Goal: Task Accomplishment & Management: Use online tool/utility

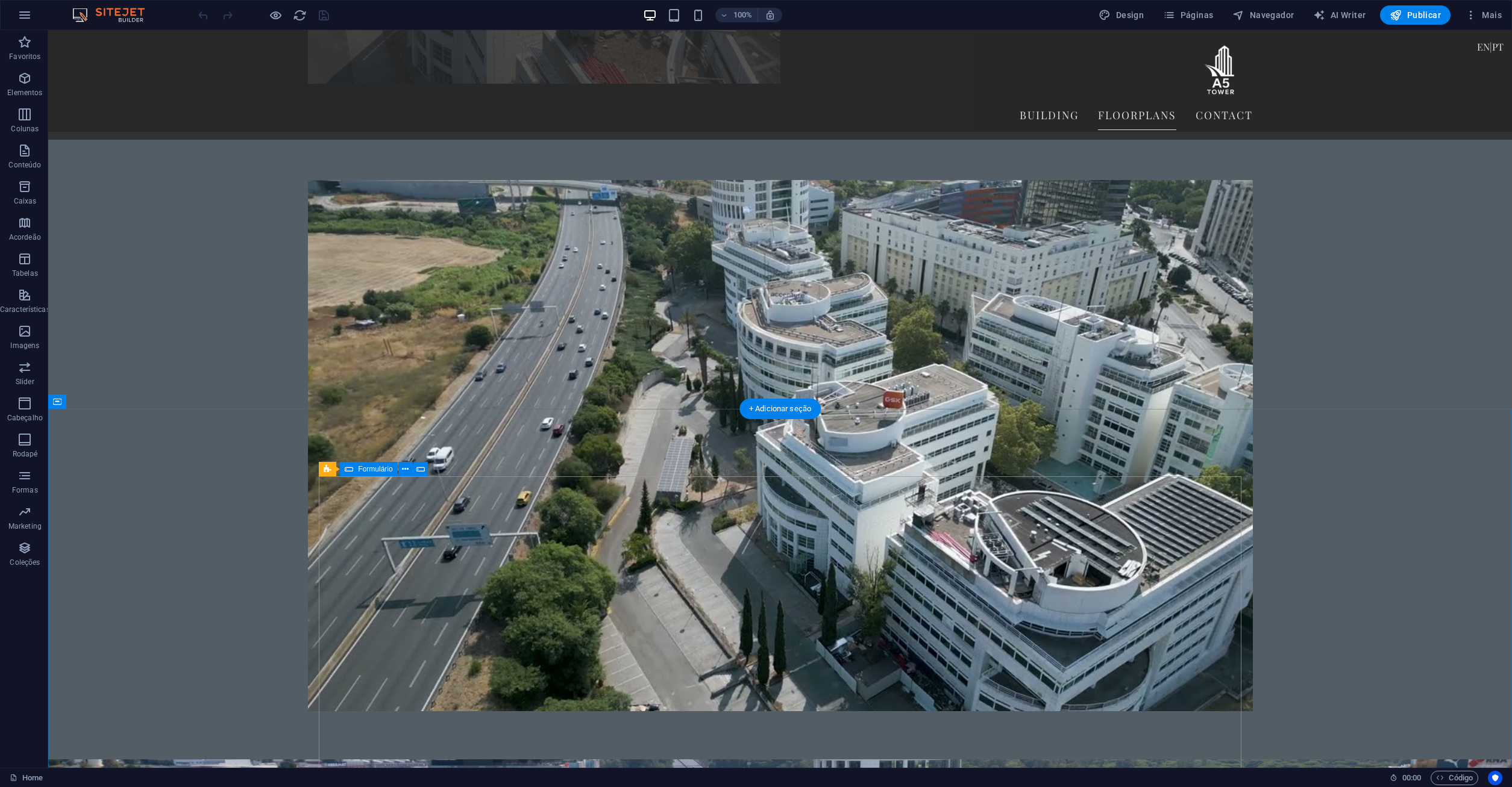
scroll to position [2778, 0]
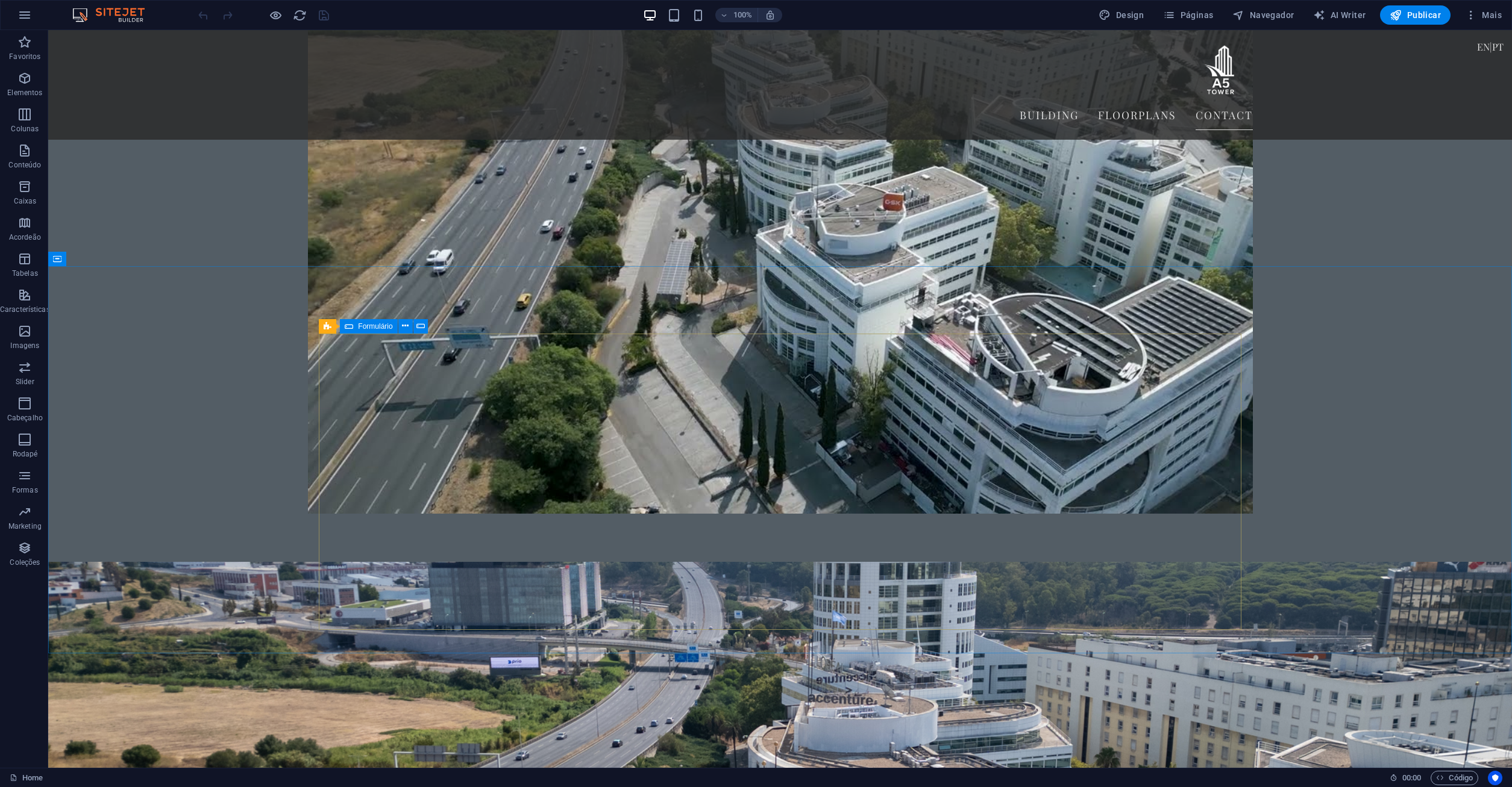
click at [354, 328] on div "Formulário" at bounding box center [368, 327] width 57 height 15
click at [351, 324] on icon at bounding box center [348, 327] width 8 height 15
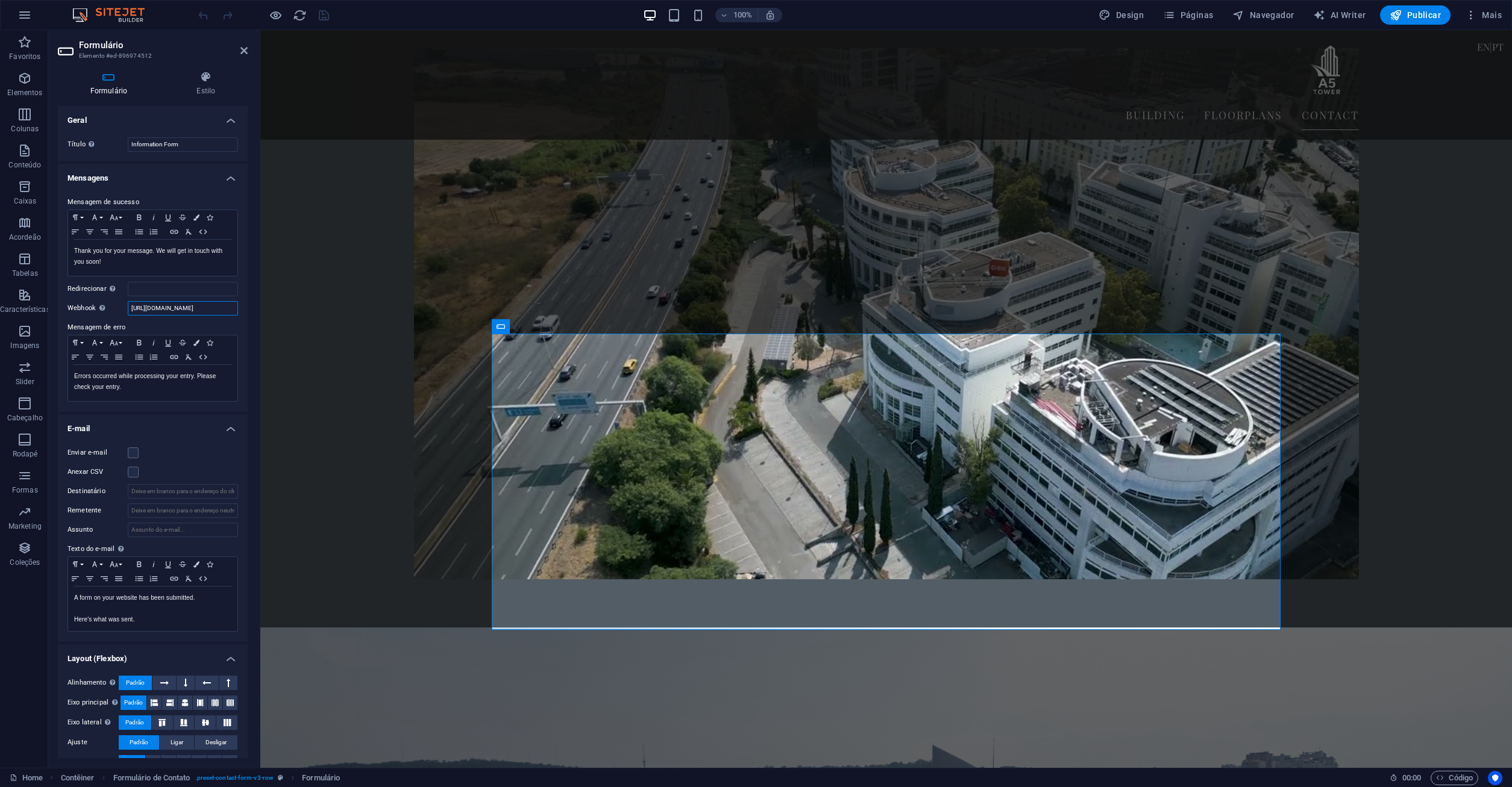
click at [184, 308] on input "https://a5tower.com/form_handler/enviar-formulario.php" at bounding box center [182, 308] width 110 height 15
click at [143, 305] on input "https://a5tower.com/form_handler/enviar-formulario.php" at bounding box center [182, 308] width 110 height 15
click at [195, 309] on input "https://a5tower.com/form_handler/enviar-formulario.php" at bounding box center [182, 308] width 110 height 15
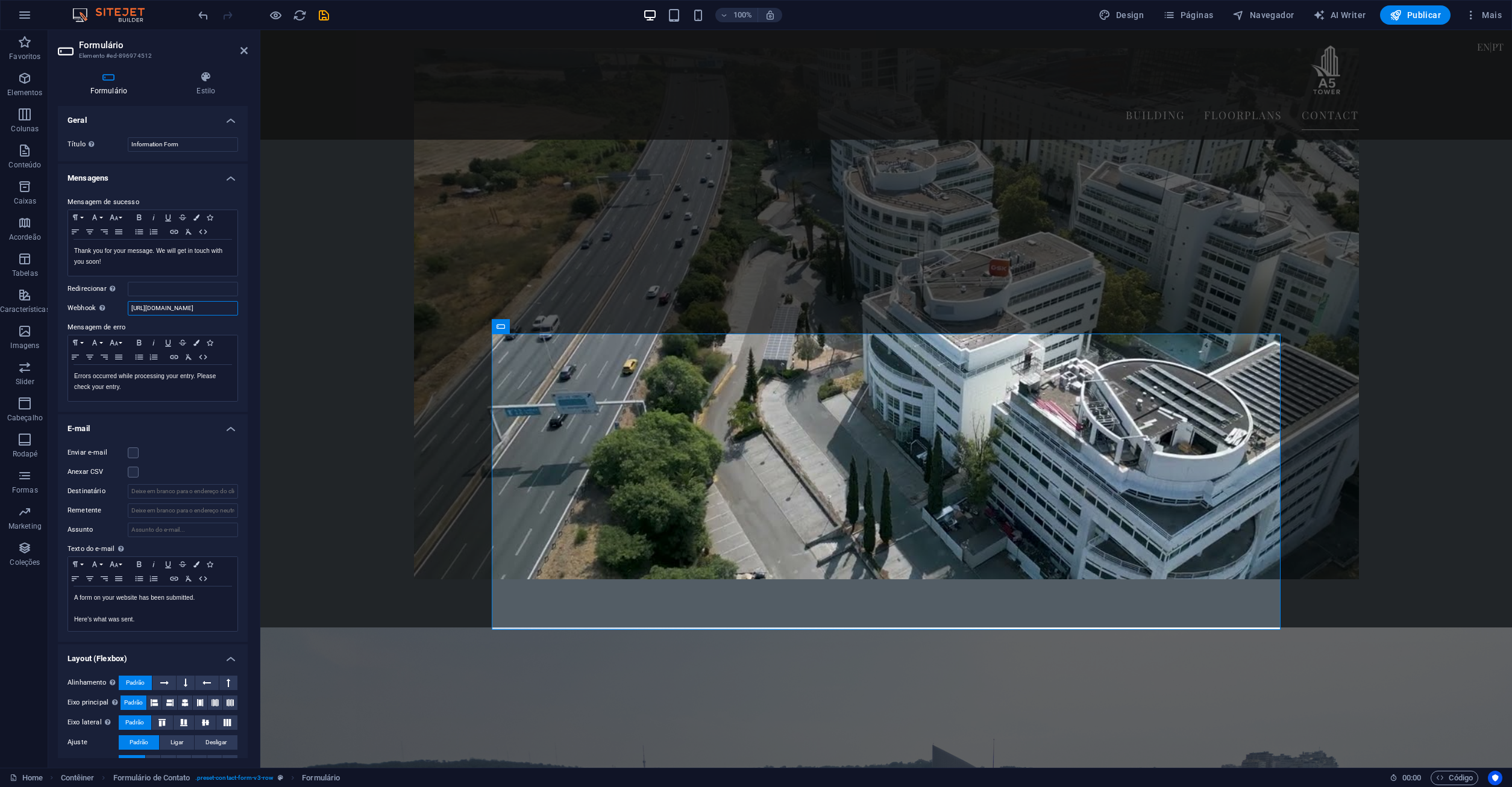
click at [198, 309] on input "https://a5tower.com/form_handler/enviar-formulario.php" at bounding box center [182, 308] width 110 height 15
click at [222, 313] on input "https://a5tower.com/form_handler/enviar-formulario.php" at bounding box center [182, 308] width 110 height 15
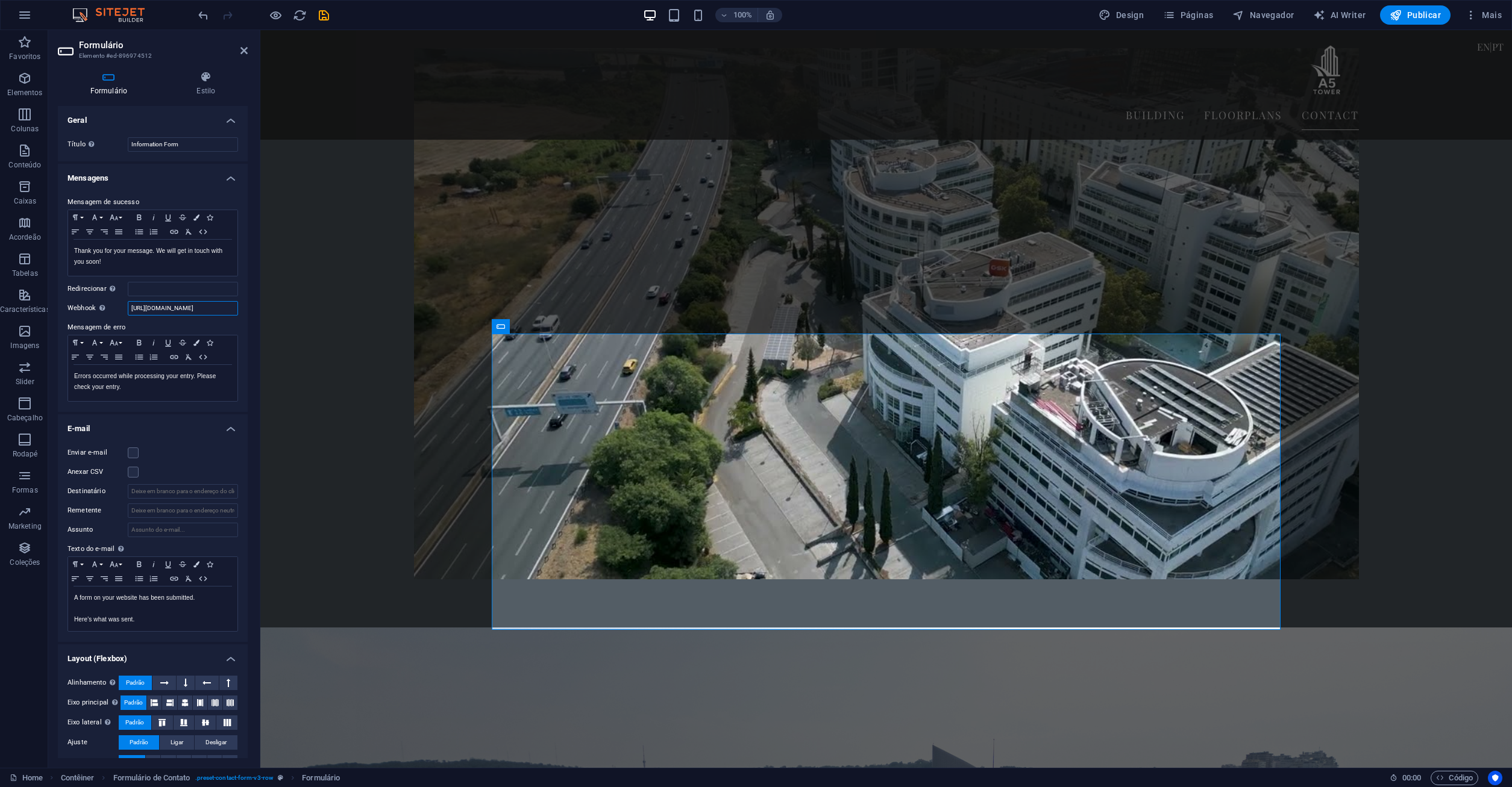
drag, startPoint x: 226, startPoint y: 306, endPoint x: 249, endPoint y: 307, distance: 23.0
click at [238, 307] on input "https://a5tower.com/form_handler/enviar-formulario.php" at bounding box center [182, 308] width 110 height 15
paste input "webhook_handler"
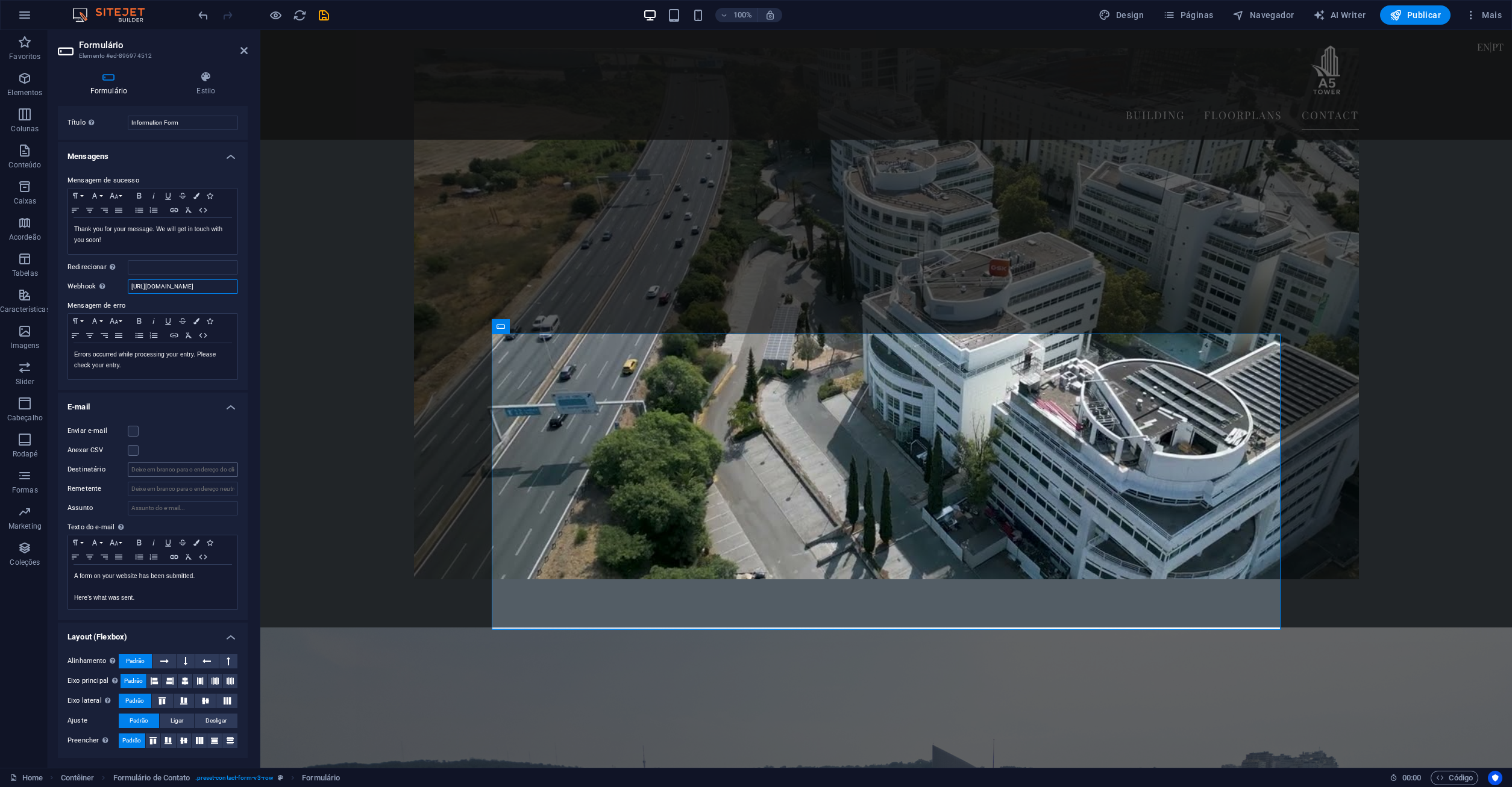
scroll to position [0, 0]
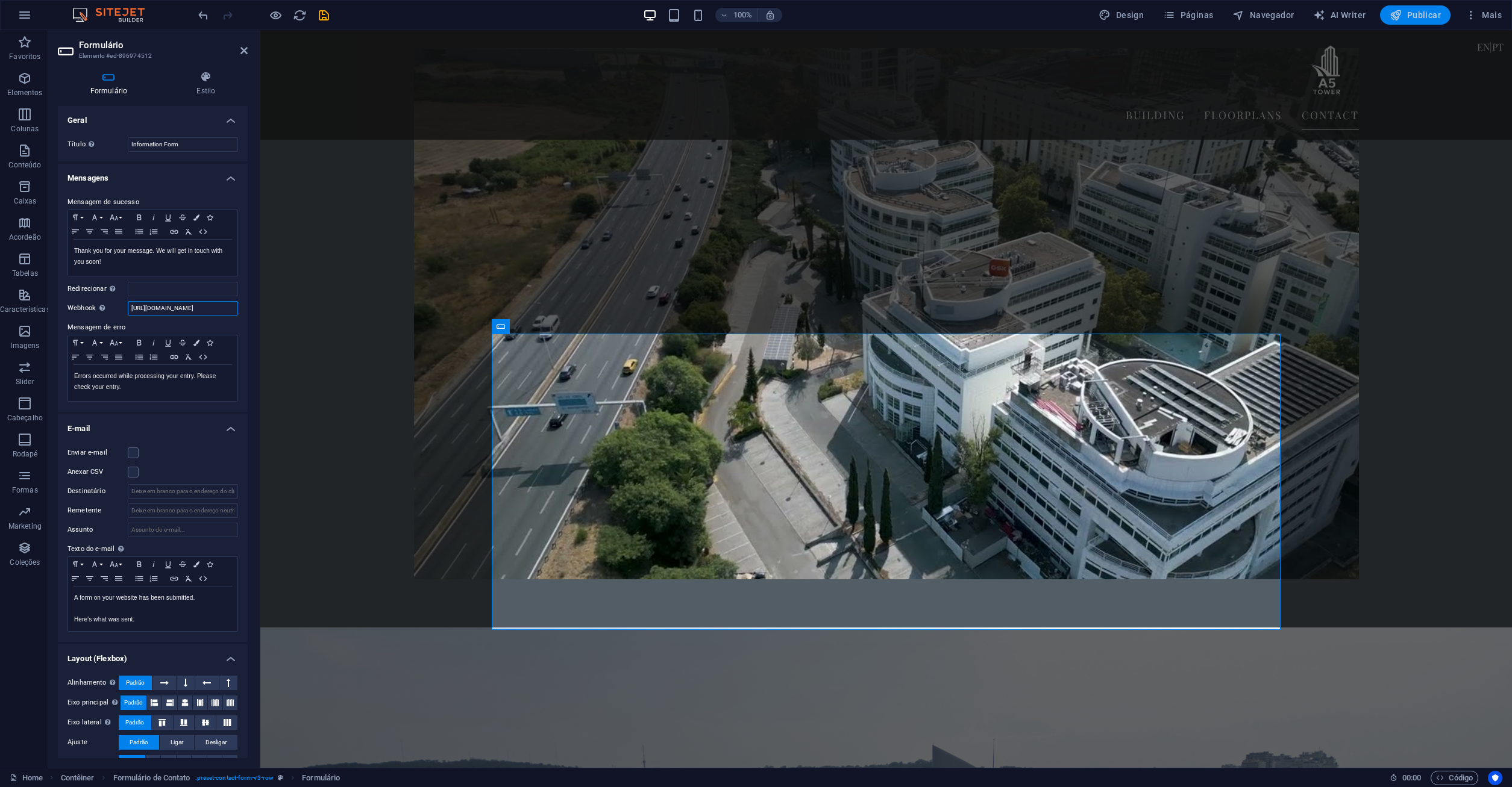
type input "https://a5tower.com/form_handler/webhook_handler.php"
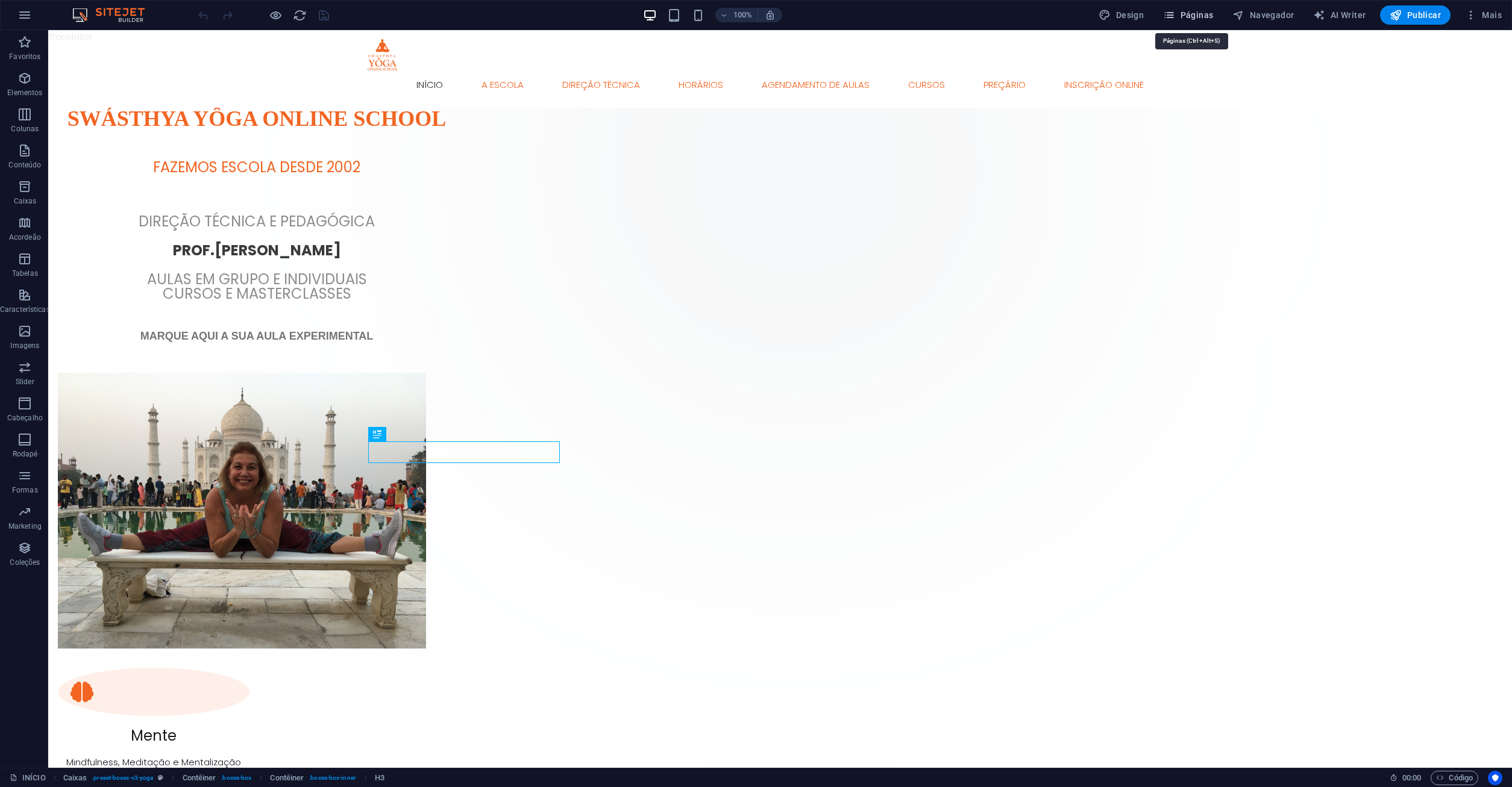
click at [1203, 17] on span "Páginas" at bounding box center [1188, 15] width 50 height 12
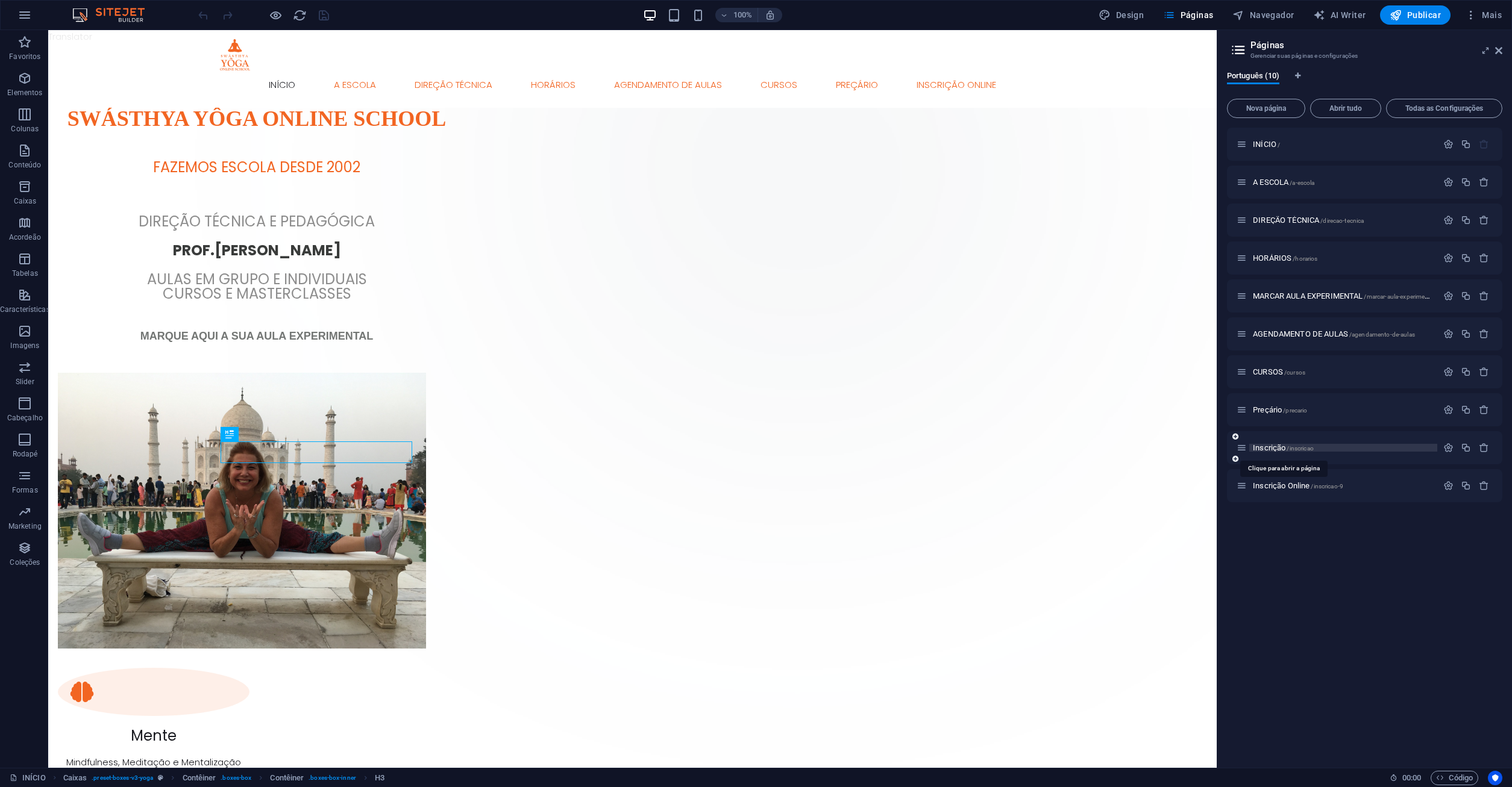
click at [1272, 448] on span "Inscrição /inscricao" at bounding box center [1283, 448] width 61 height 9
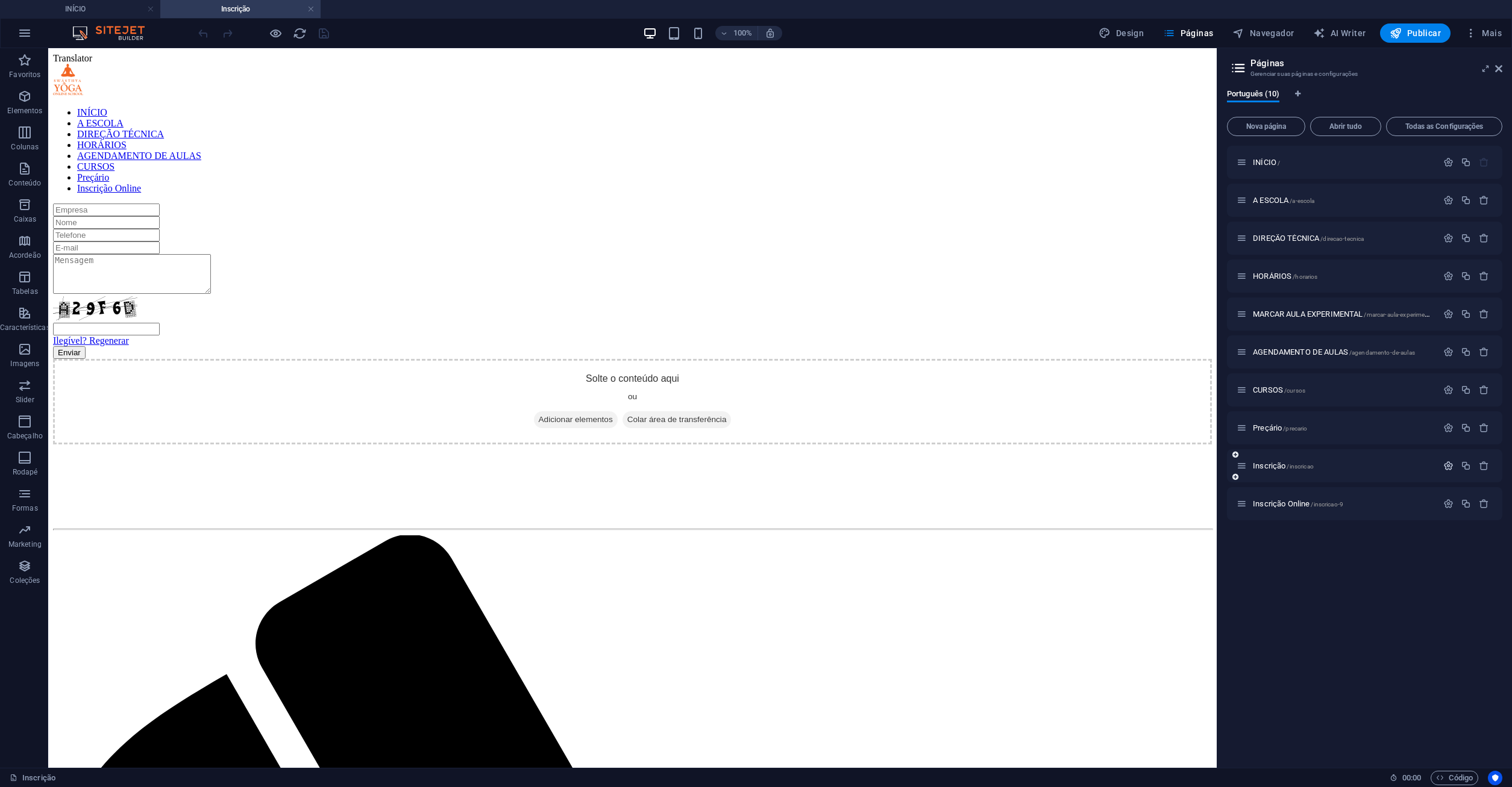
click at [1449, 471] on icon "button" at bounding box center [1448, 465] width 10 height 10
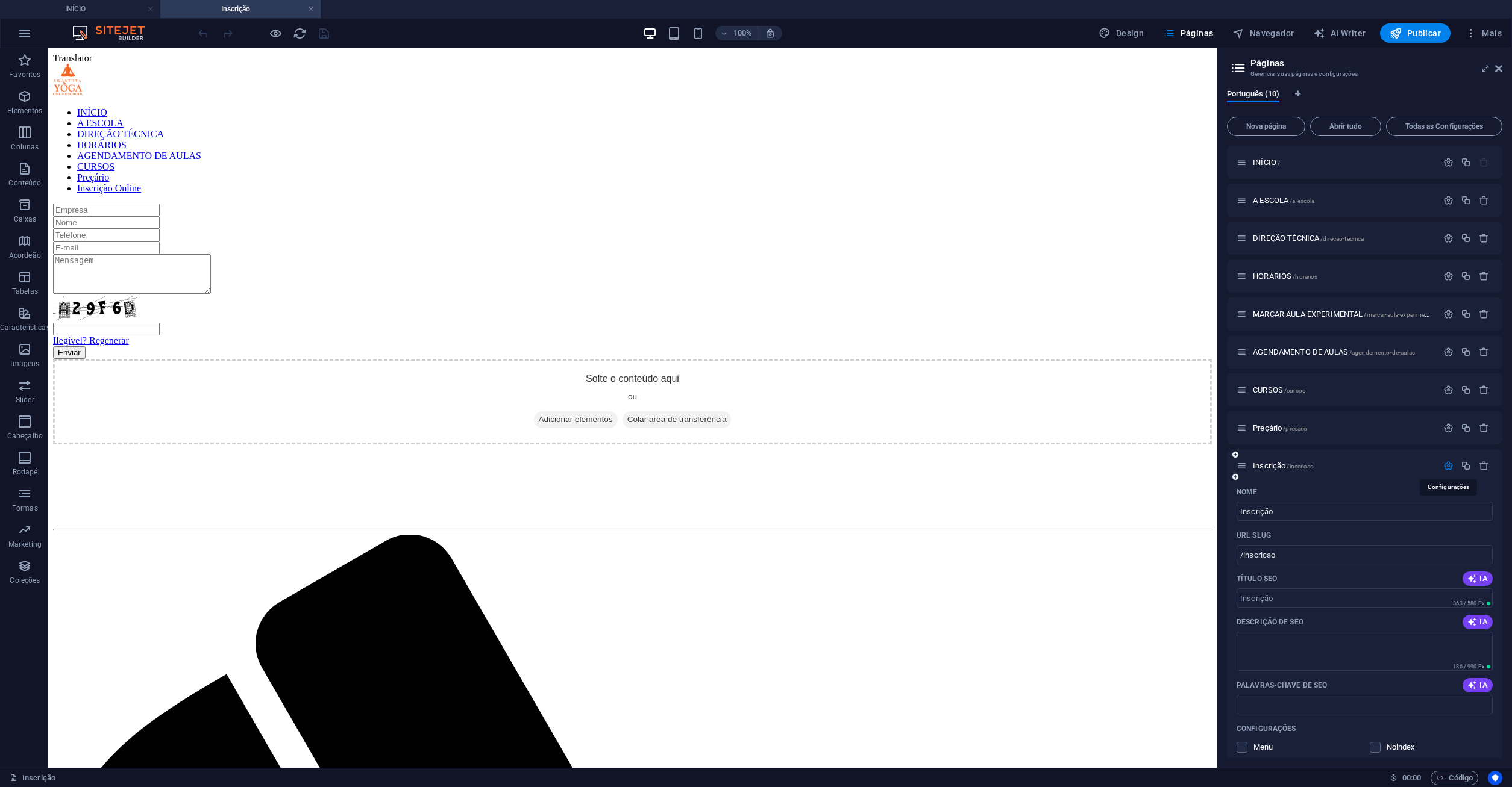
click at [1449, 471] on icon "button" at bounding box center [1448, 465] width 10 height 10
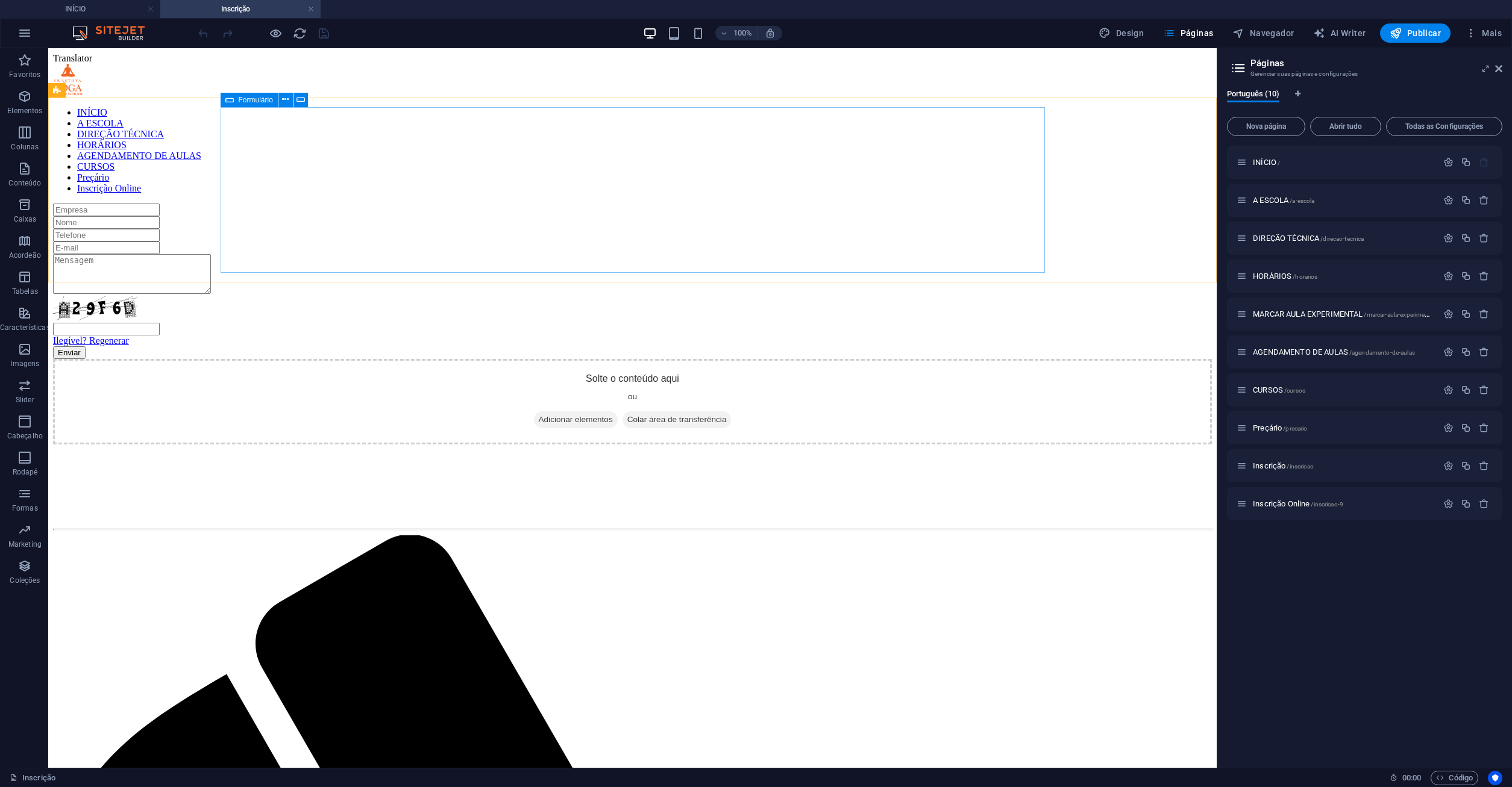
click at [258, 97] on span "Formulário" at bounding box center [256, 100] width 34 height 7
click at [257, 100] on span "Formulário" at bounding box center [256, 100] width 34 height 7
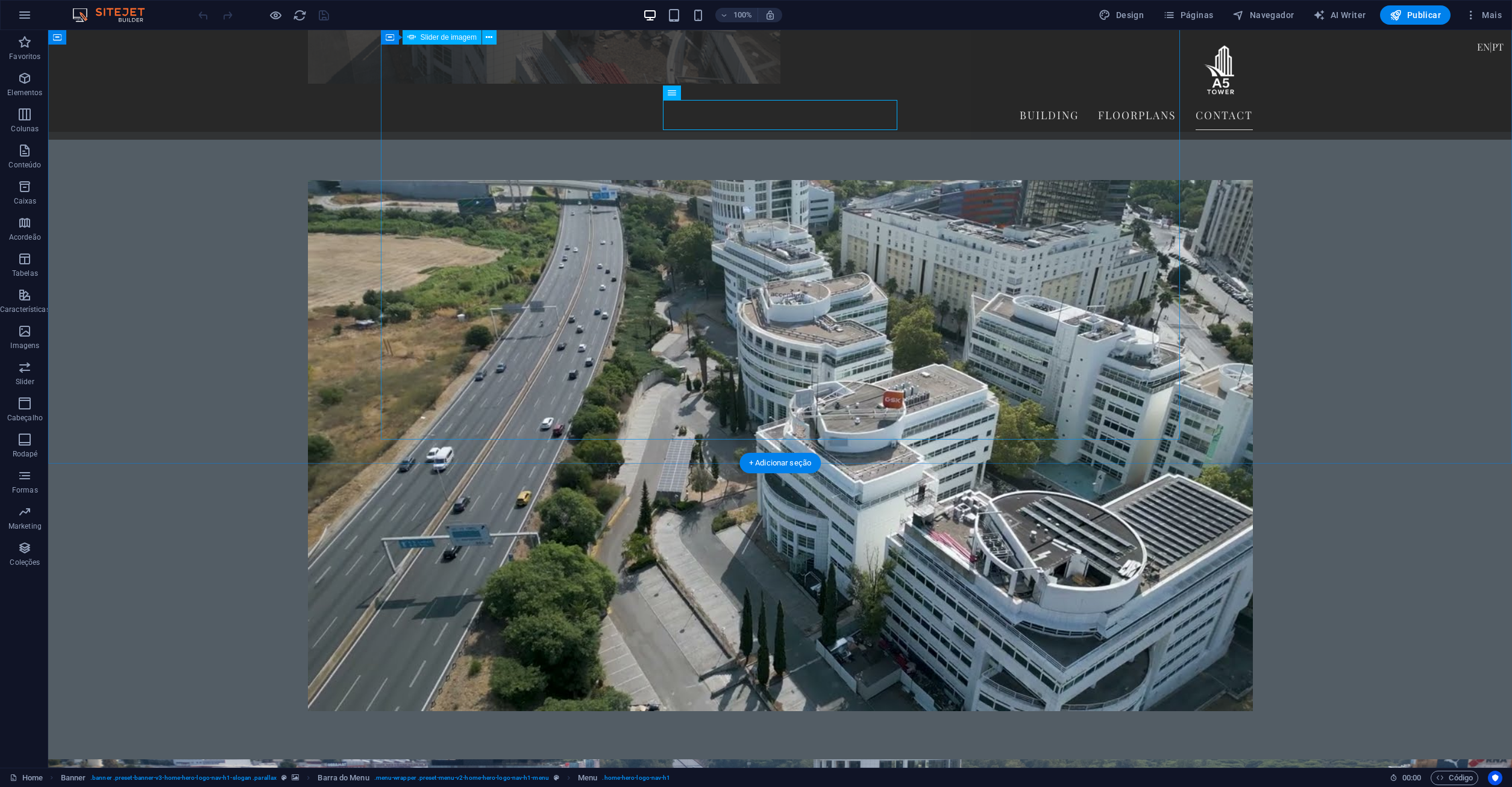
scroll to position [2778, 0]
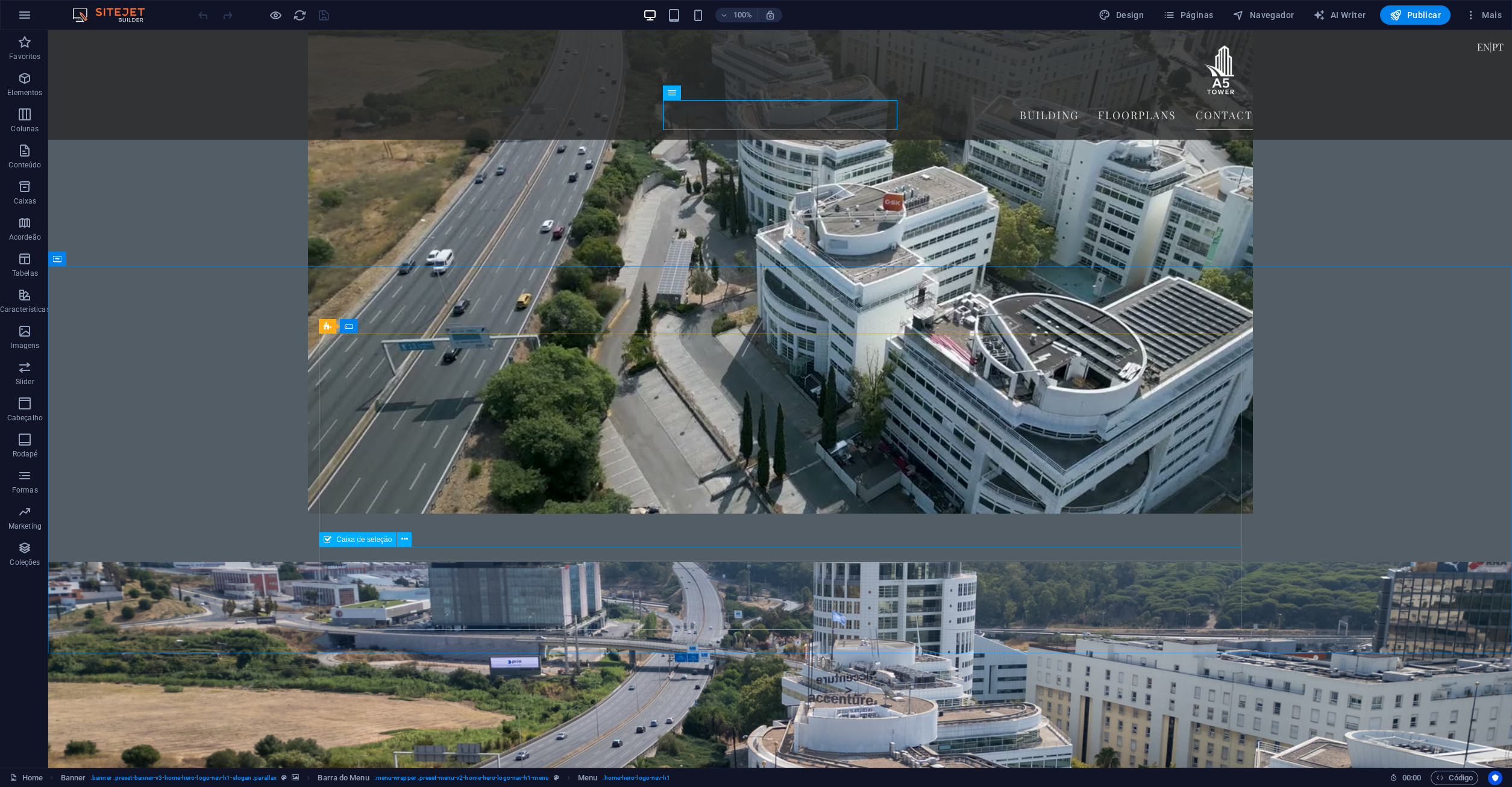
click at [335, 540] on div "Caixa de seleção" at bounding box center [357, 540] width 78 height 15
click at [334, 540] on div "Caixa de seleção" at bounding box center [357, 540] width 78 height 15
click at [326, 539] on icon at bounding box center [328, 540] width 7 height 15
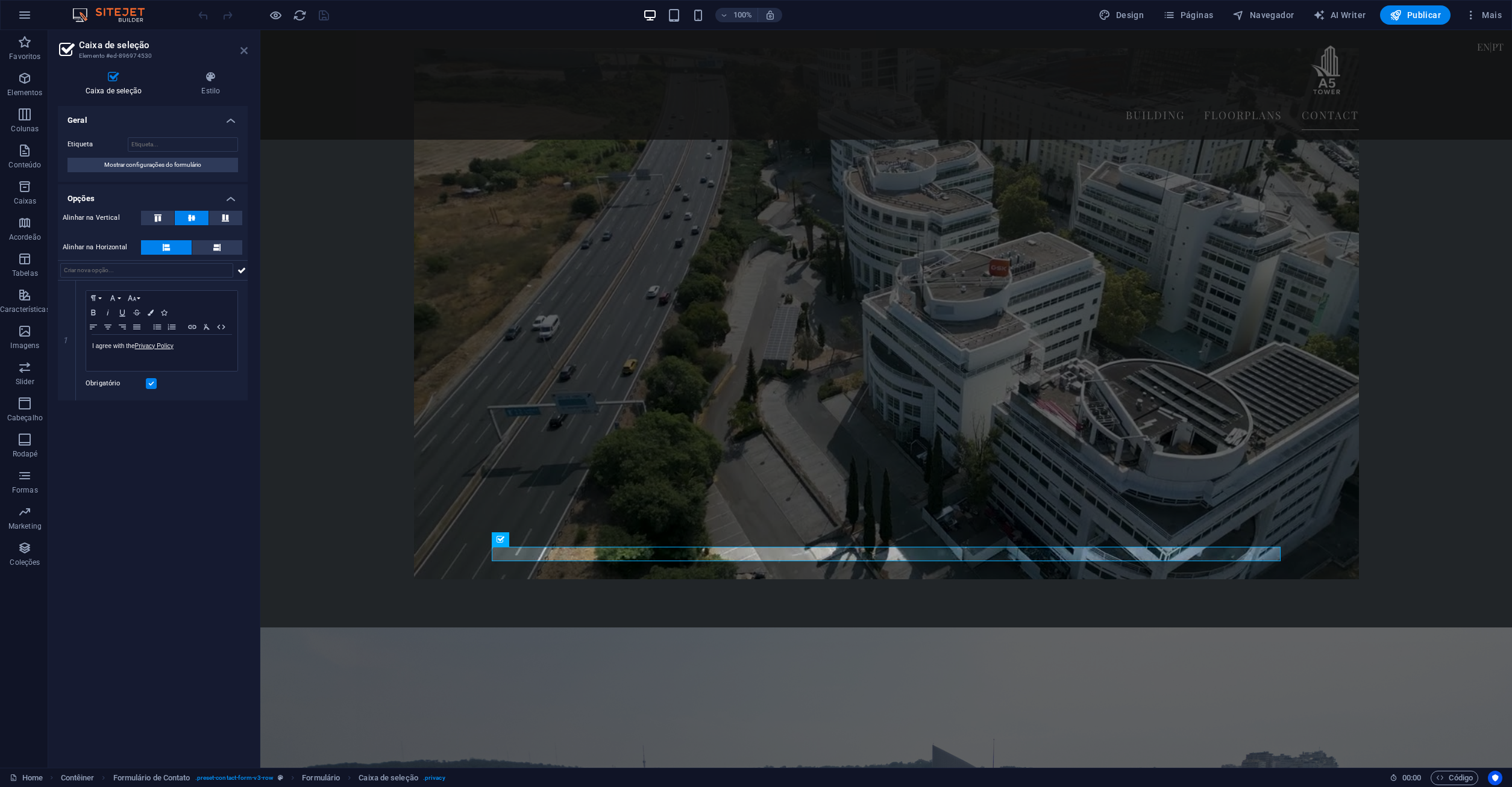
click at [244, 48] on icon at bounding box center [245, 51] width 7 height 9
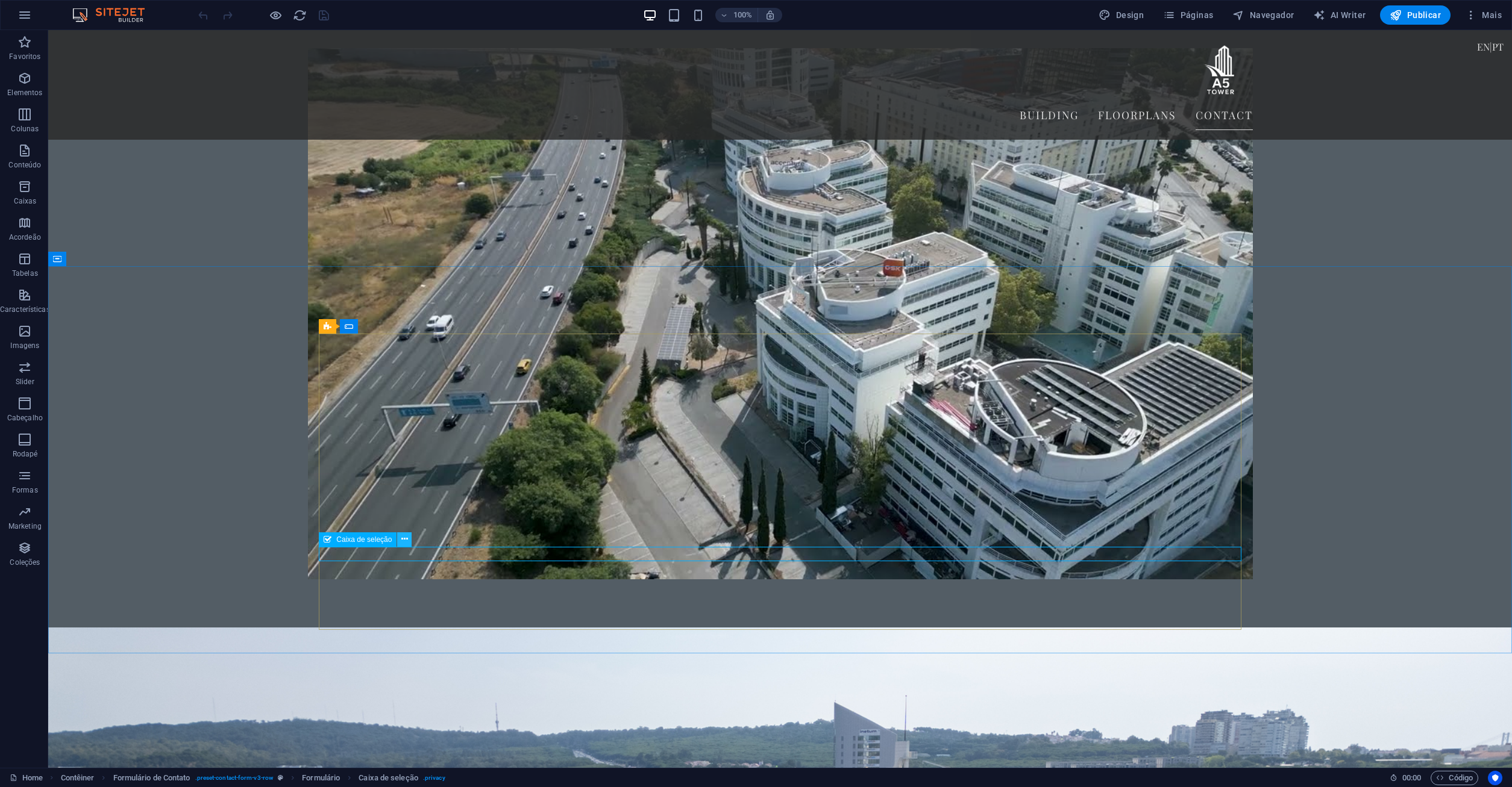
click at [403, 539] on icon at bounding box center [404, 540] width 6 height 13
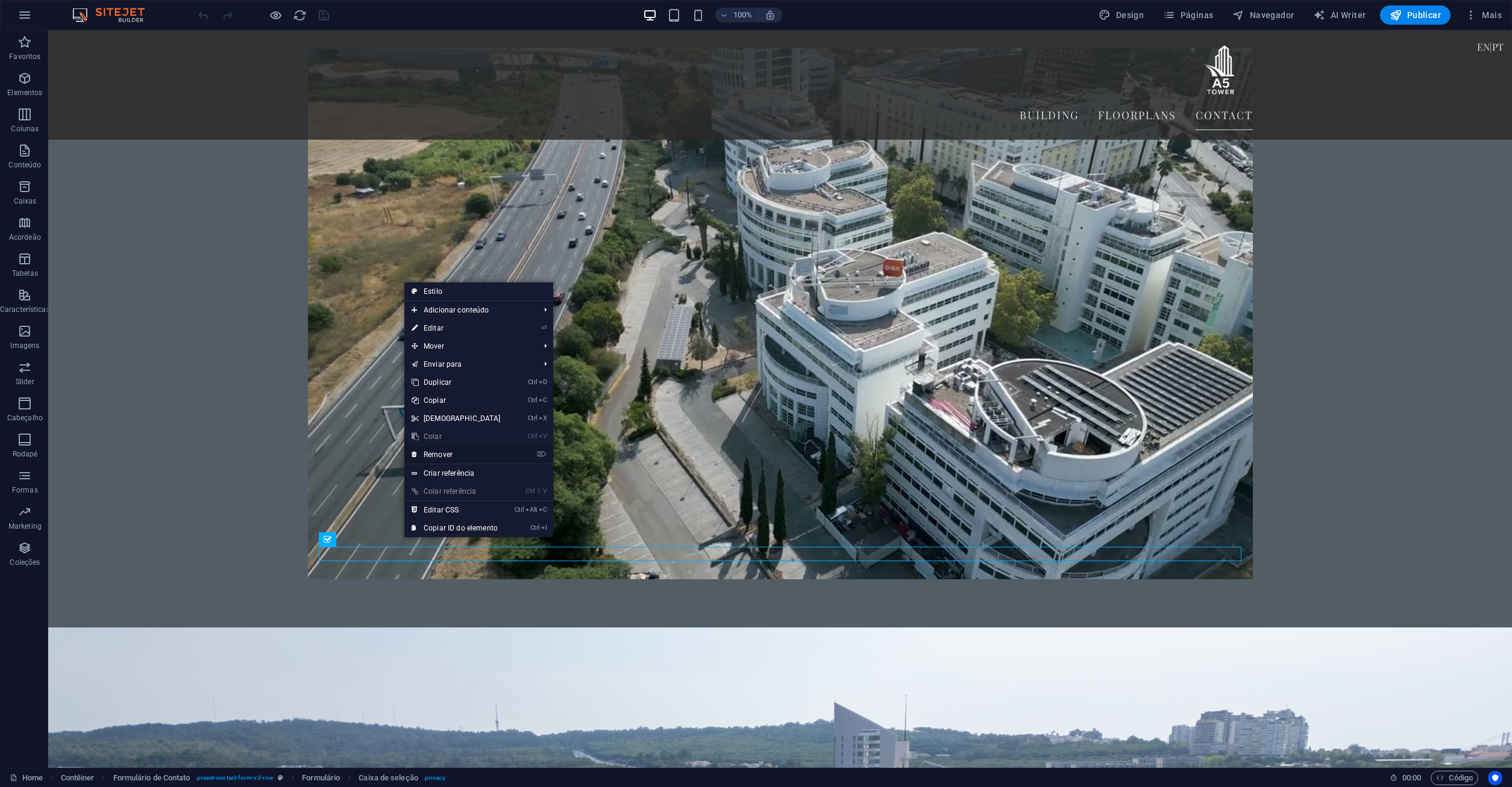
click at [476, 457] on link "⌦ Remover" at bounding box center [456, 455] width 103 height 18
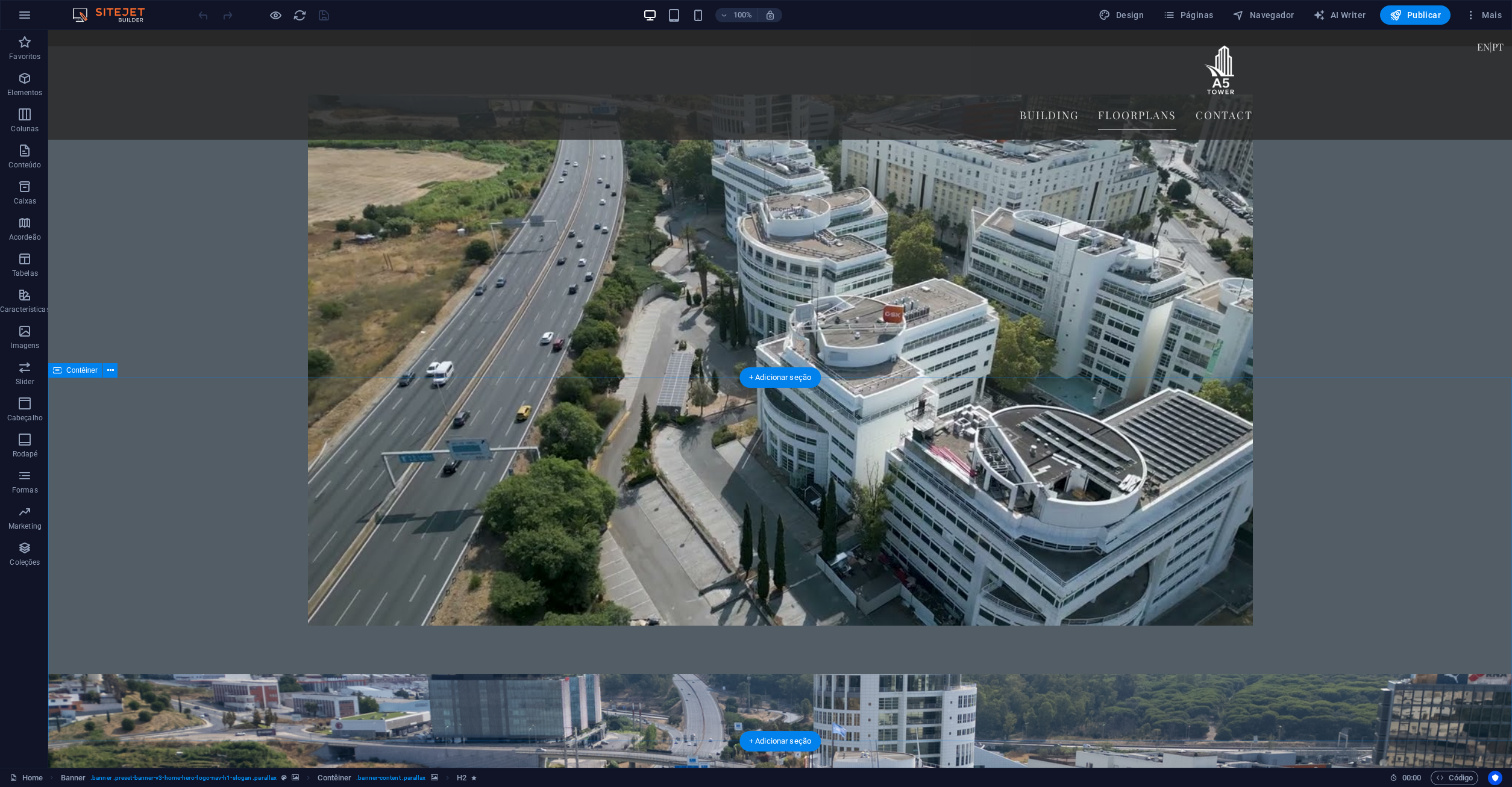
scroll to position [2754, 0]
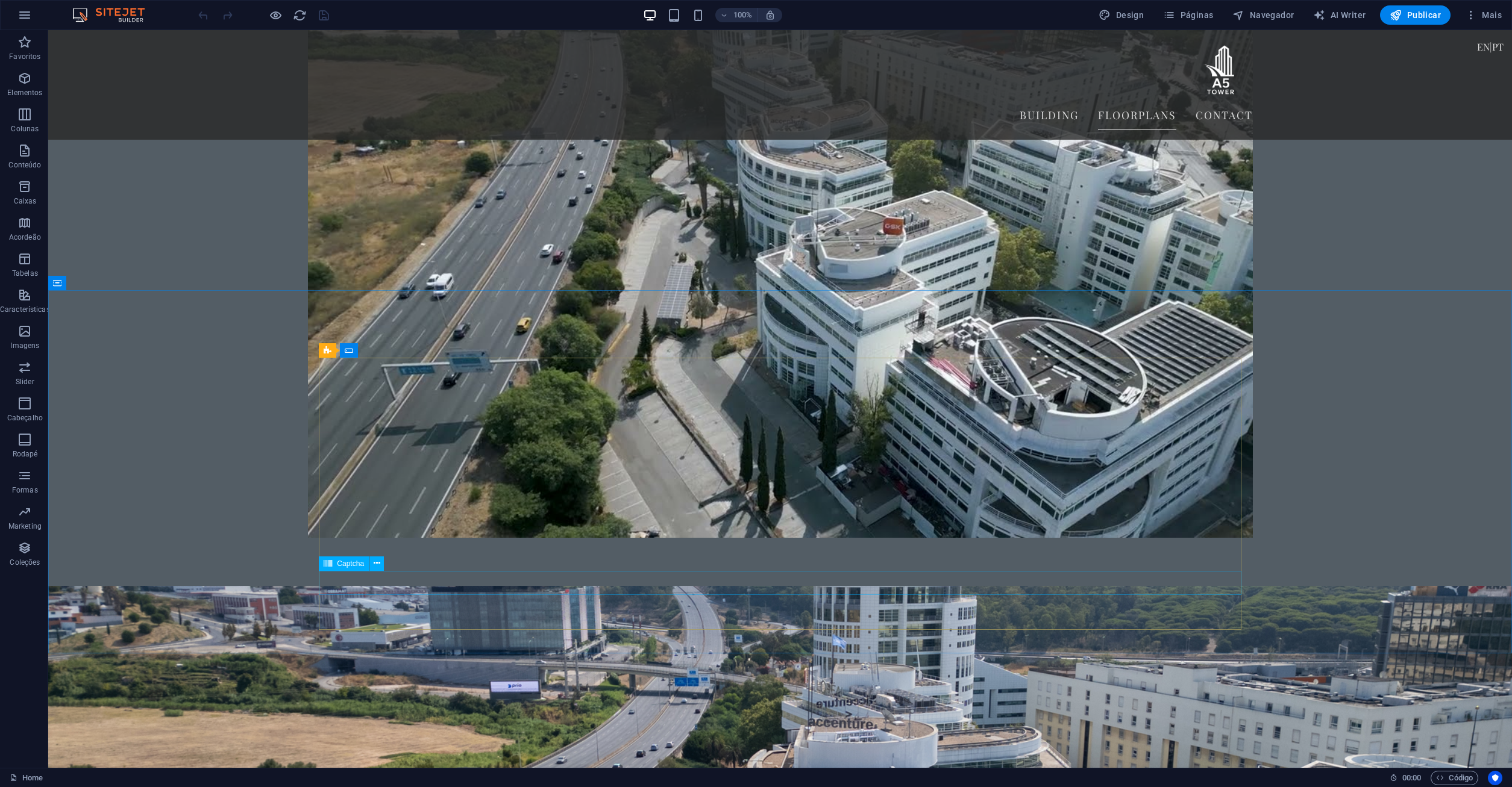
click at [355, 565] on span "Captcha" at bounding box center [350, 564] width 27 height 7
click at [330, 564] on icon at bounding box center [328, 564] width 8 height 15
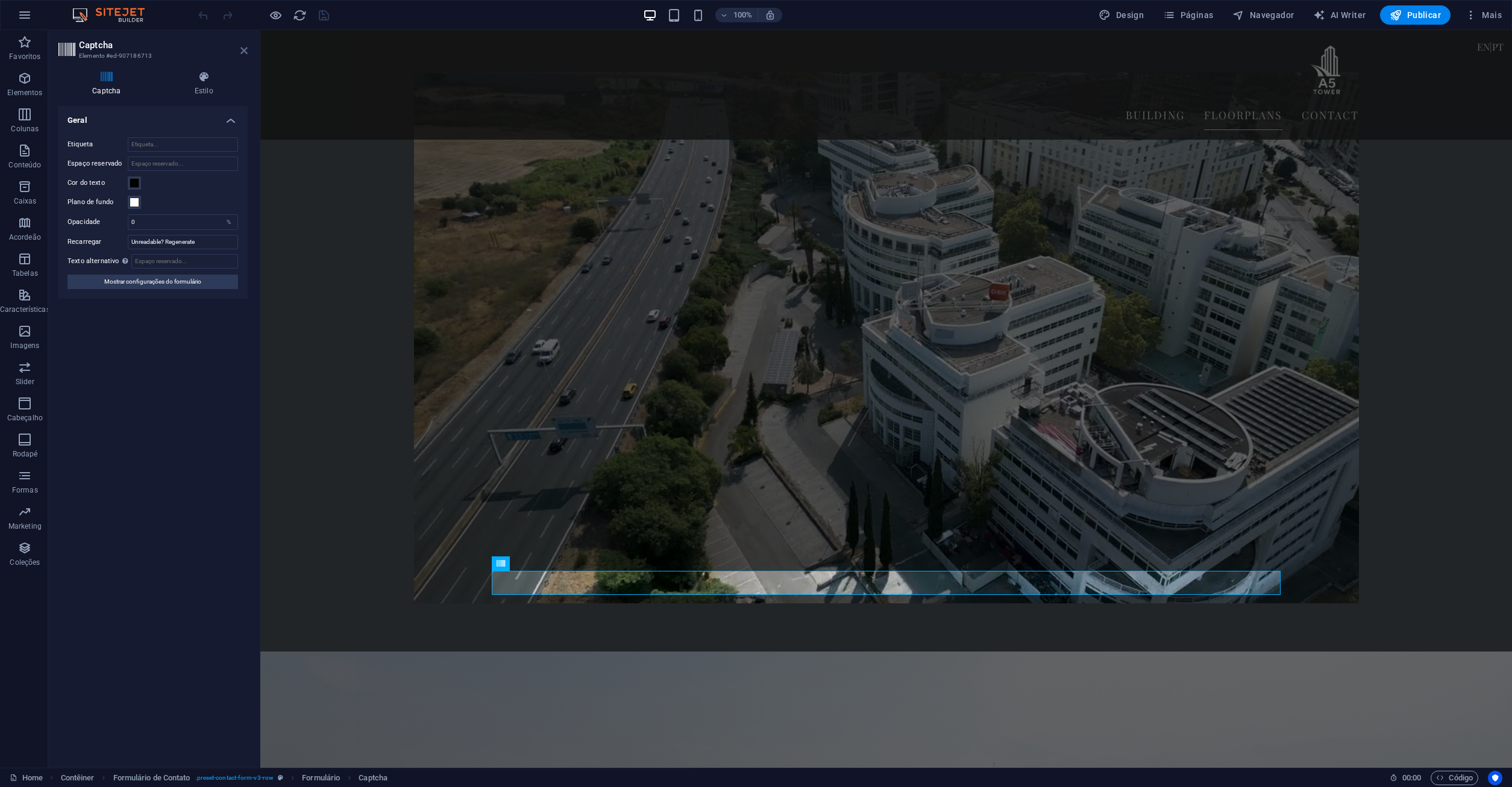
click at [245, 46] on icon at bounding box center [245, 51] width 7 height 9
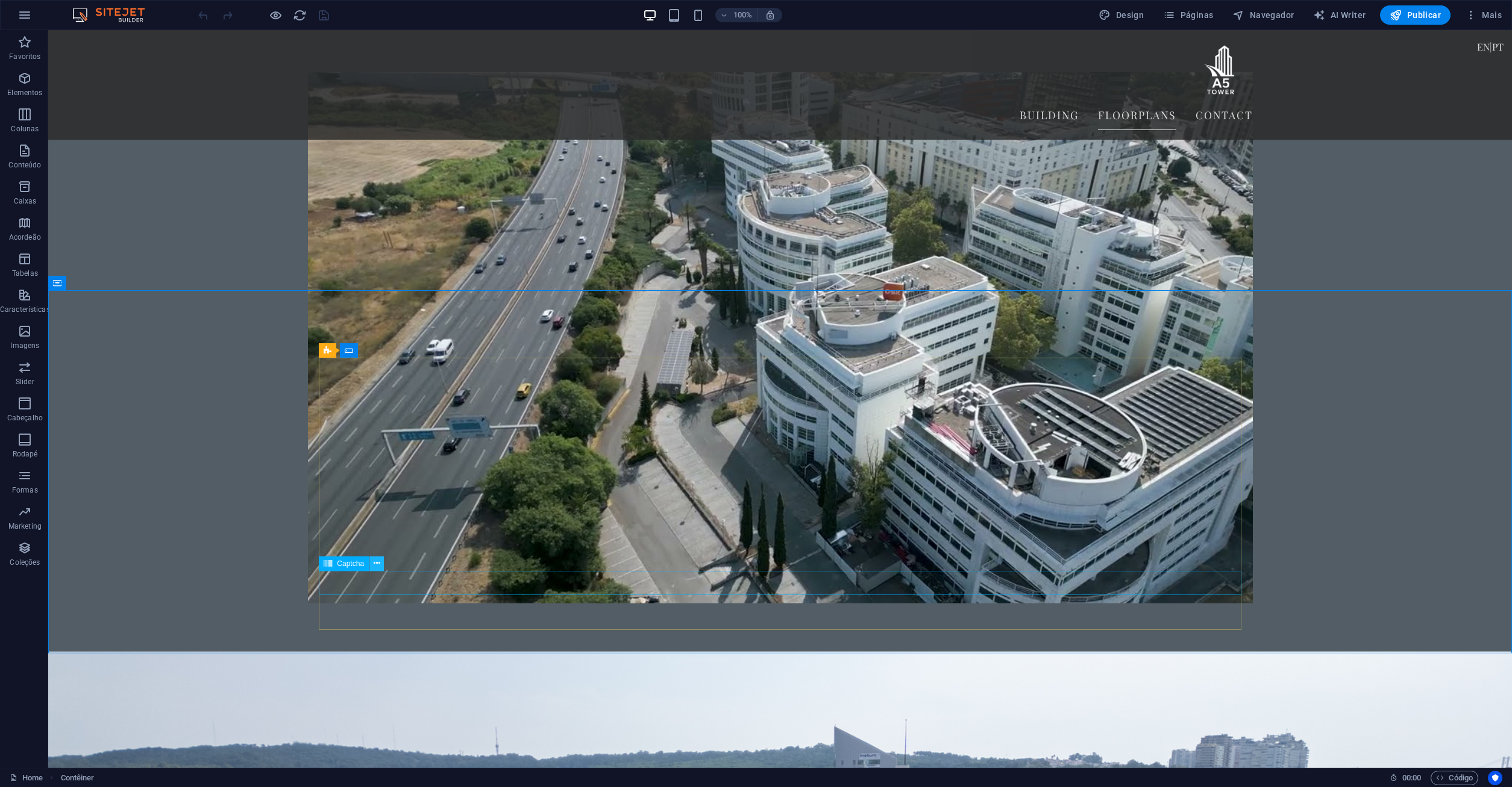
click at [378, 565] on icon at bounding box center [377, 564] width 6 height 13
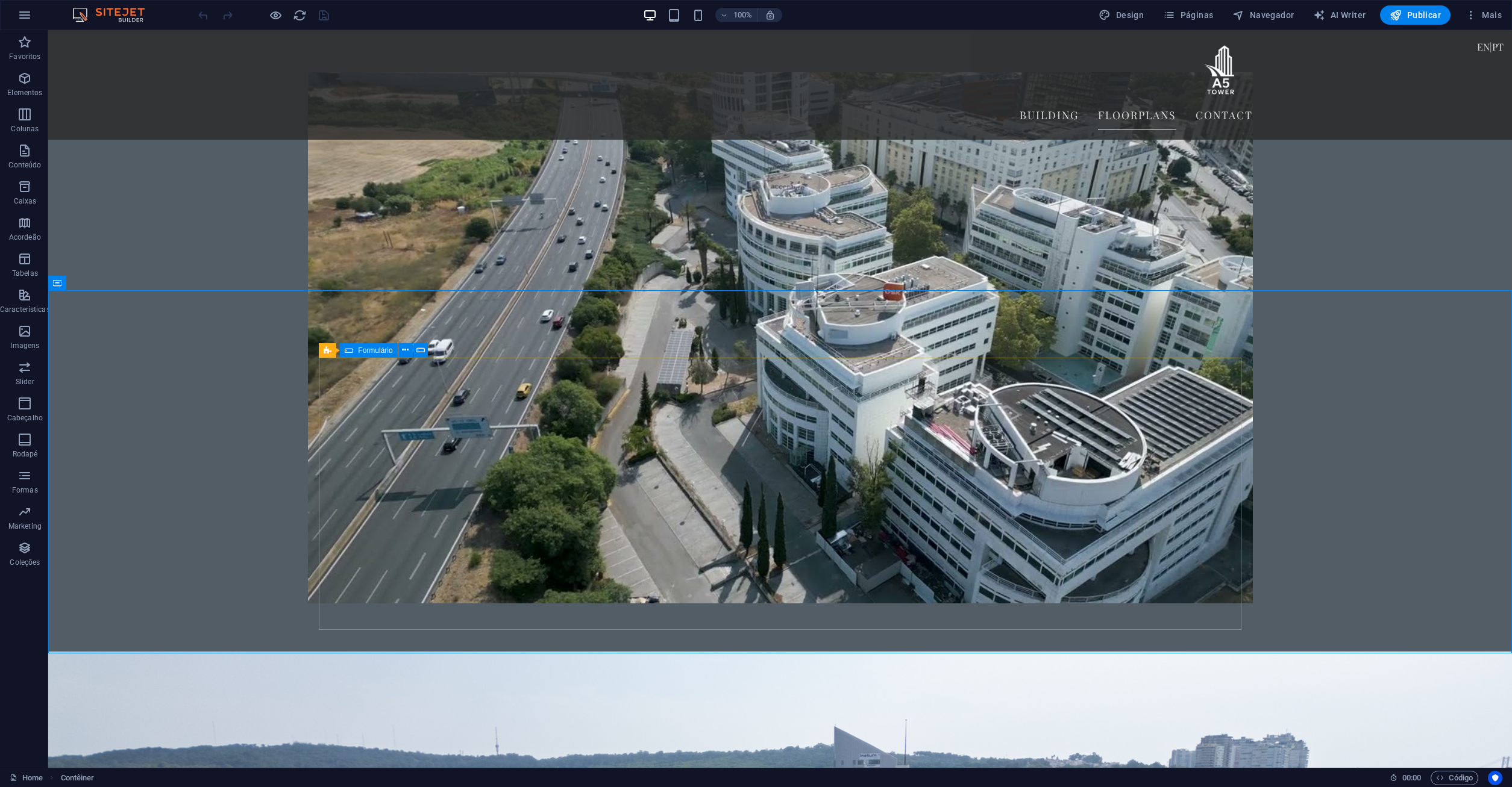
click at [369, 354] on span "Formulário" at bounding box center [375, 351] width 34 height 7
click at [360, 351] on span "Formulário" at bounding box center [375, 351] width 34 height 7
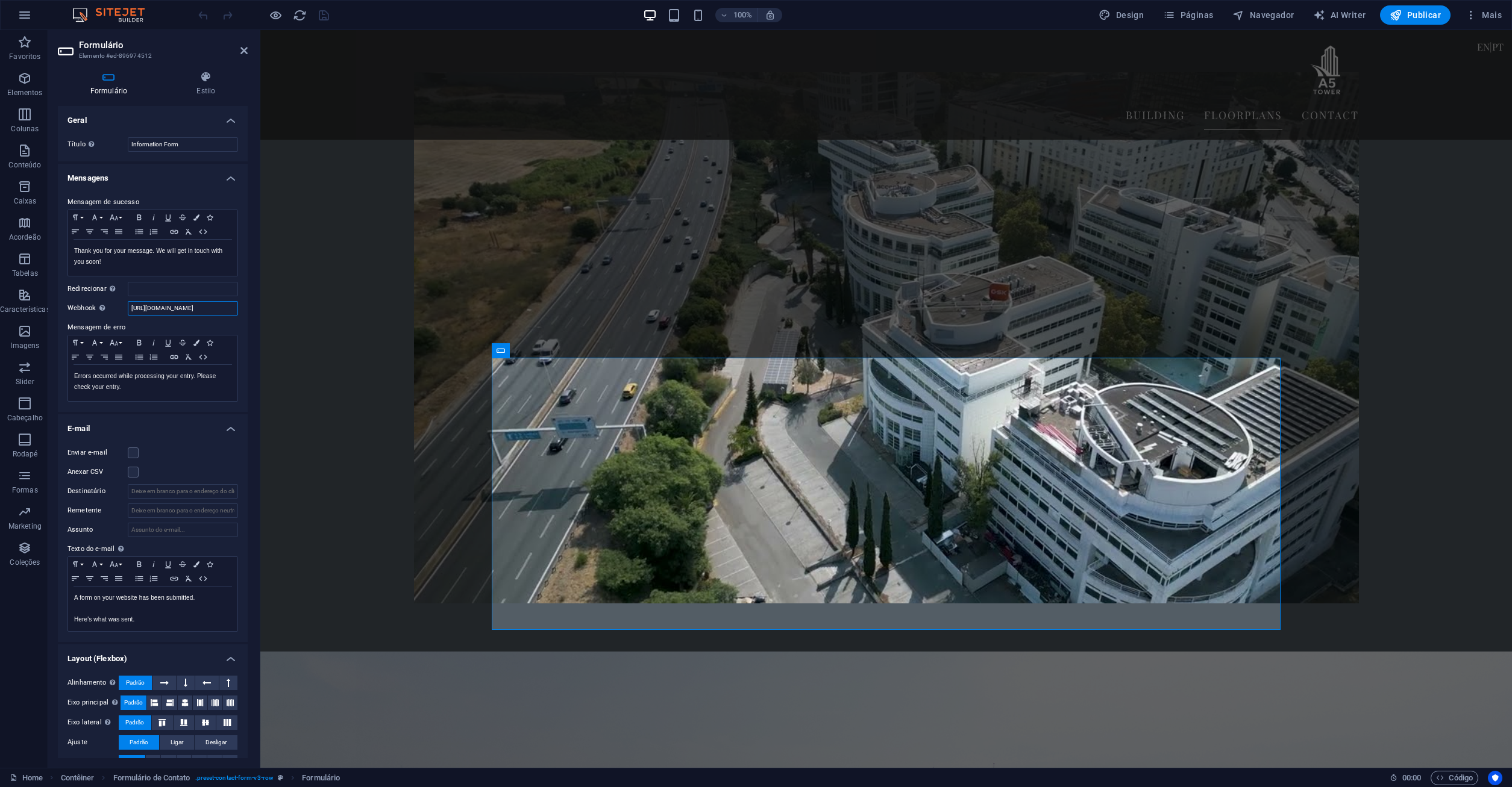
click at [152, 310] on input "https://a5tower.com/form_handler/webhook_handler.php" at bounding box center [182, 308] width 110 height 15
type input "https://a5tower.com/form_handler/enviar-formulario.php"
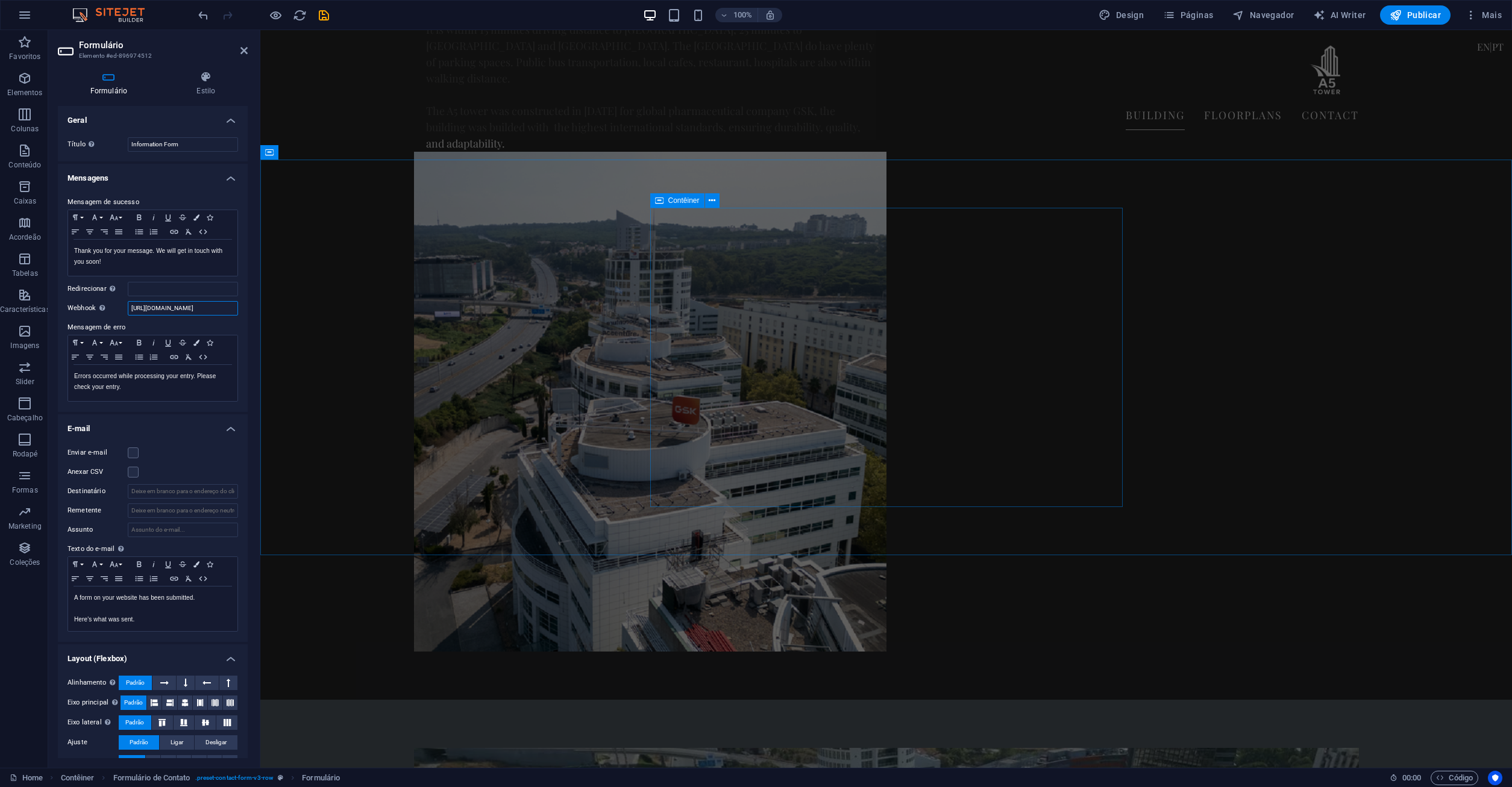
scroll to position [1832, 0]
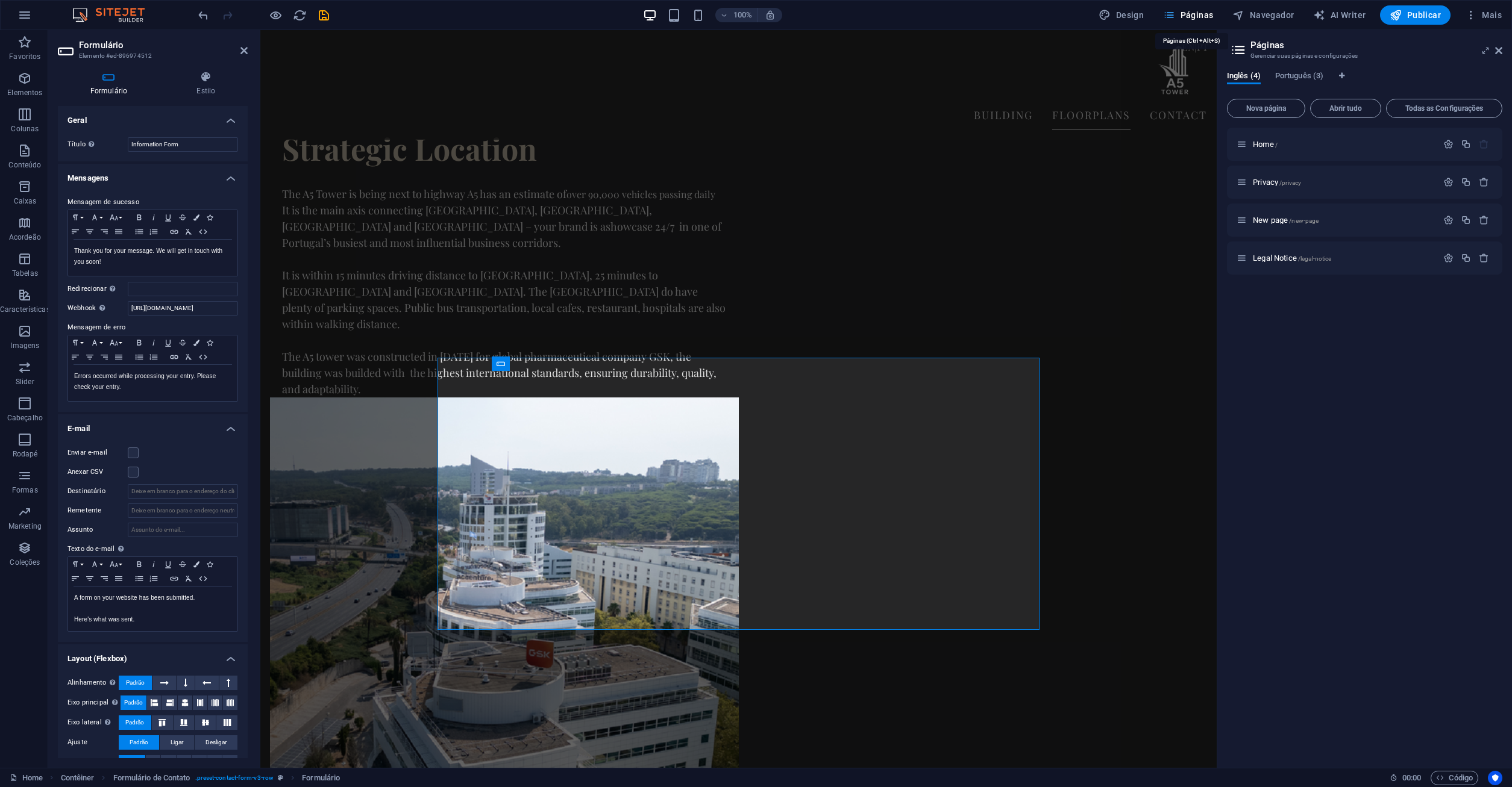
scroll to position [2741, 0]
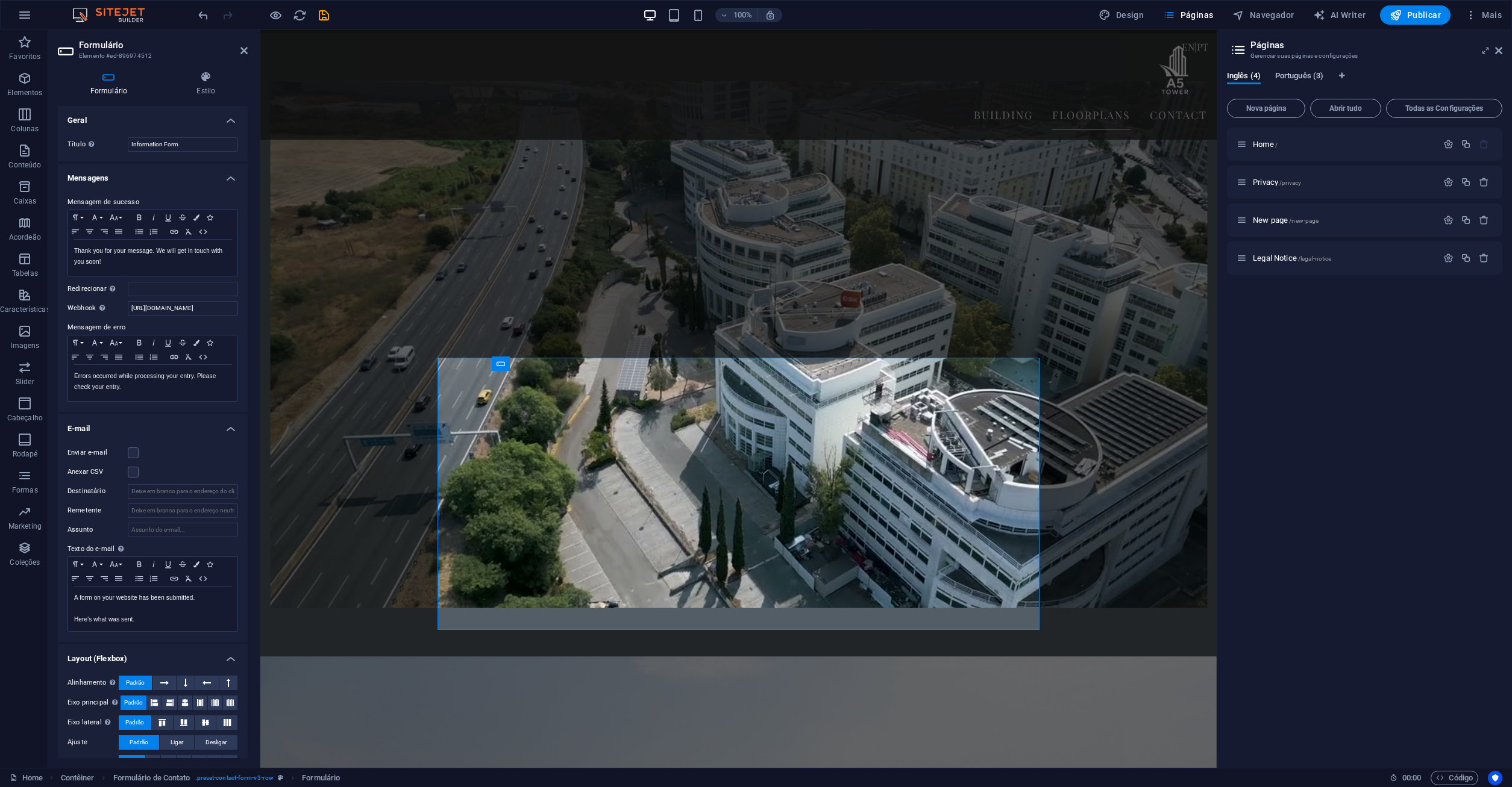
click at [1300, 78] on span "Português (3)" at bounding box center [1300, 77] width 48 height 17
click at [1297, 68] on div "Inglês (4) Português (3) Nova página Abrir tudo Todas as Configurações Home / P…" at bounding box center [1364, 415] width 294 height 707
click at [1296, 76] on span "Português (3)" at bounding box center [1300, 77] width 48 height 17
click at [1273, 495] on div "Home / Privacy /privacy Legal Notice /legal-notice New page /new-page Traduzir" at bounding box center [1364, 443] width 275 height 631
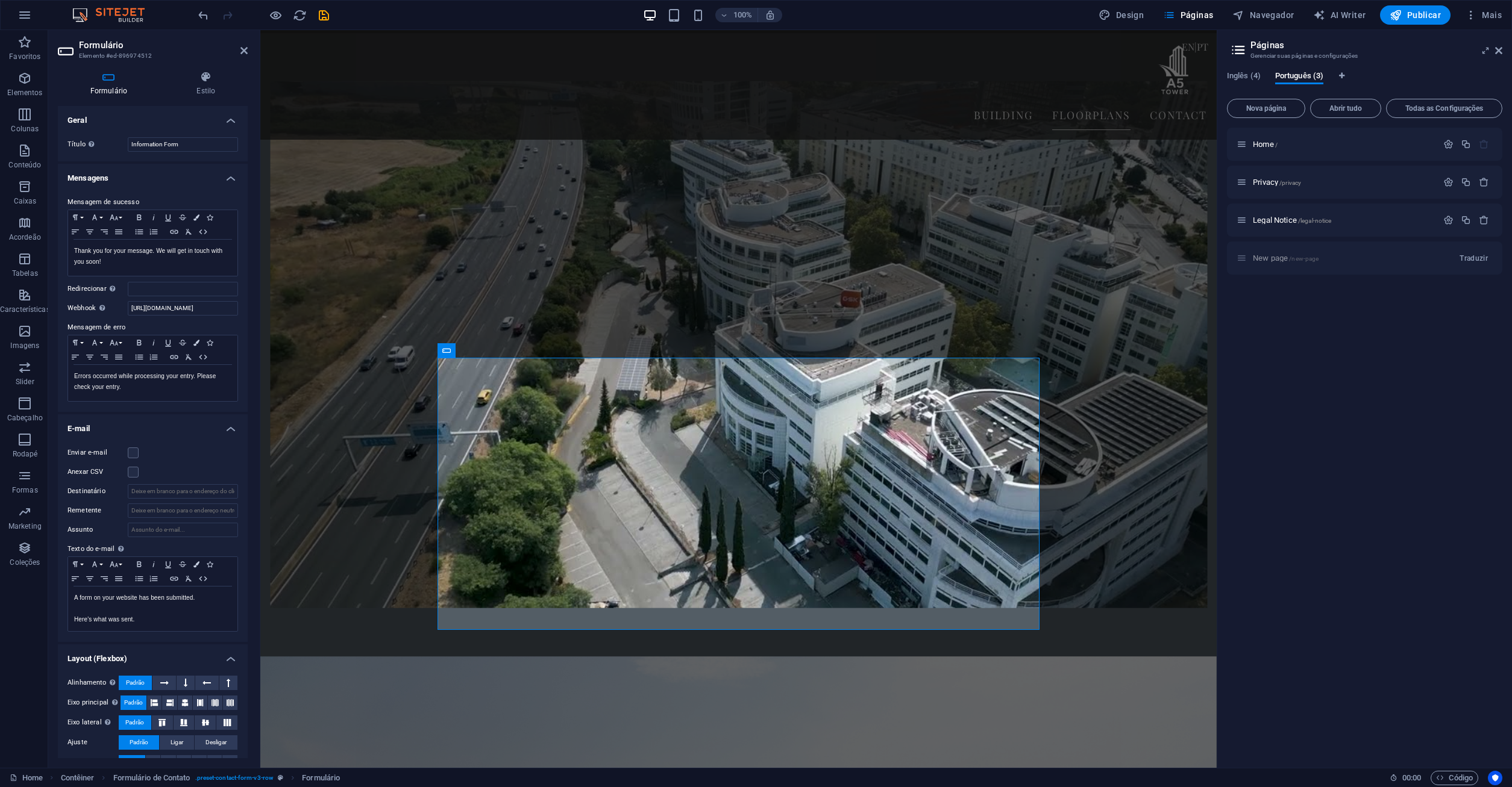
click at [1505, 52] on aside "Páginas Gerenciar suas páginas e configurações Inglês (4) Português (3) Nova pá…" at bounding box center [1364, 399] width 295 height 738
drag, startPoint x: 1498, startPoint y: 54, endPoint x: 1238, endPoint y: 24, distance: 261.7
click at [1498, 54] on icon at bounding box center [1499, 51] width 7 height 9
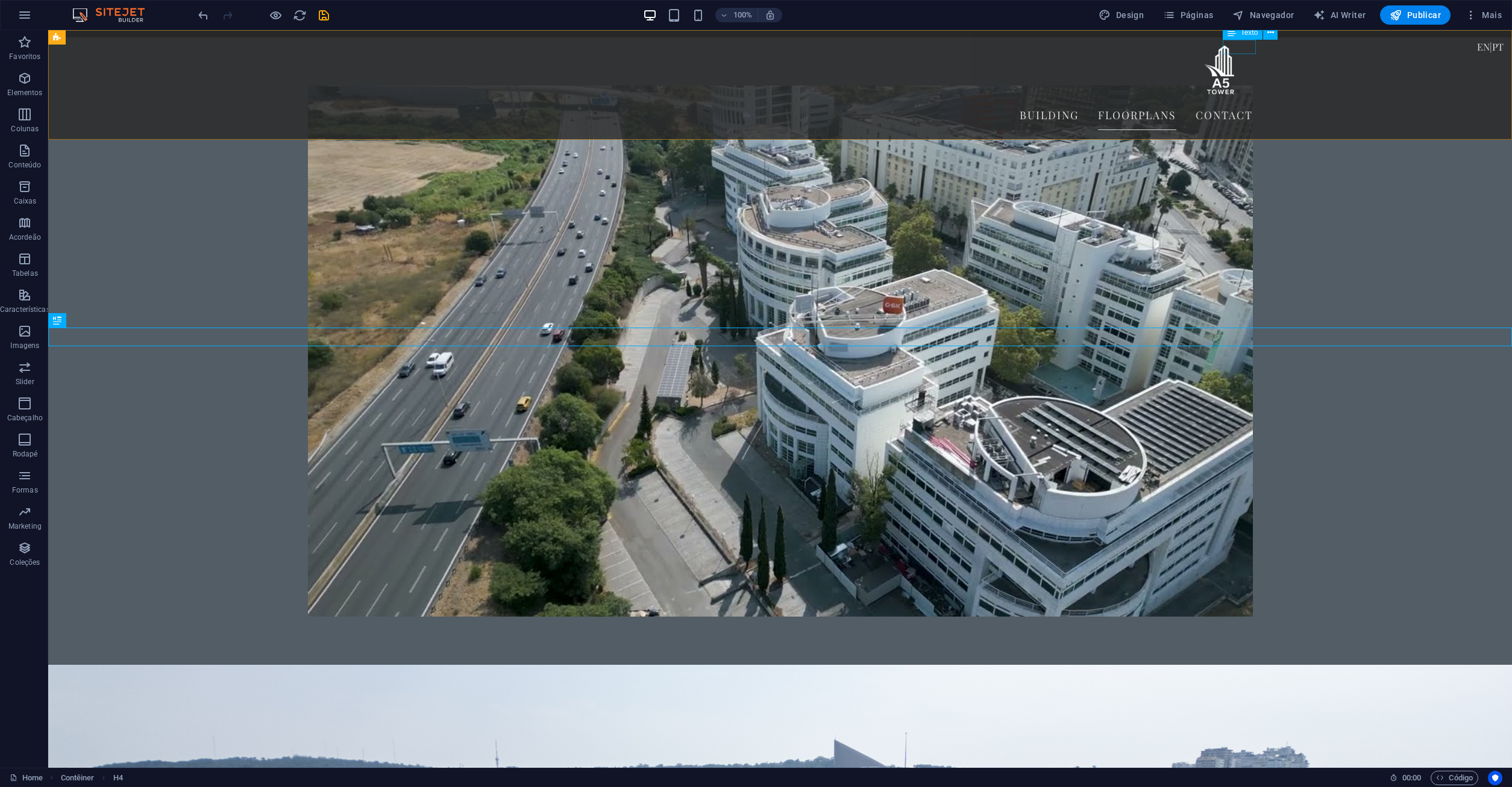
click at [1477, 49] on div "EN | PT" at bounding box center [1491, 47] width 29 height 15
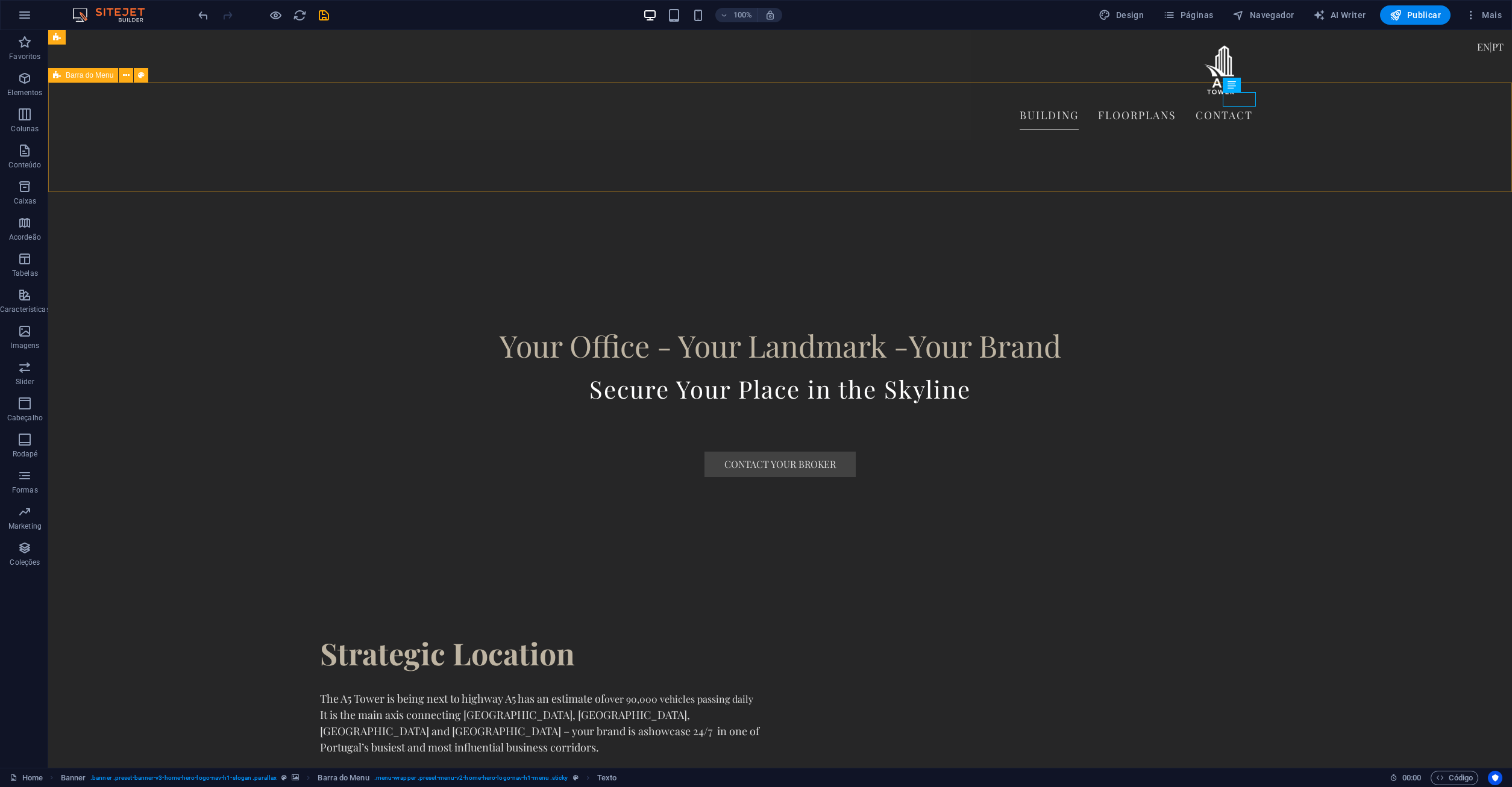
scroll to position [1082, 0]
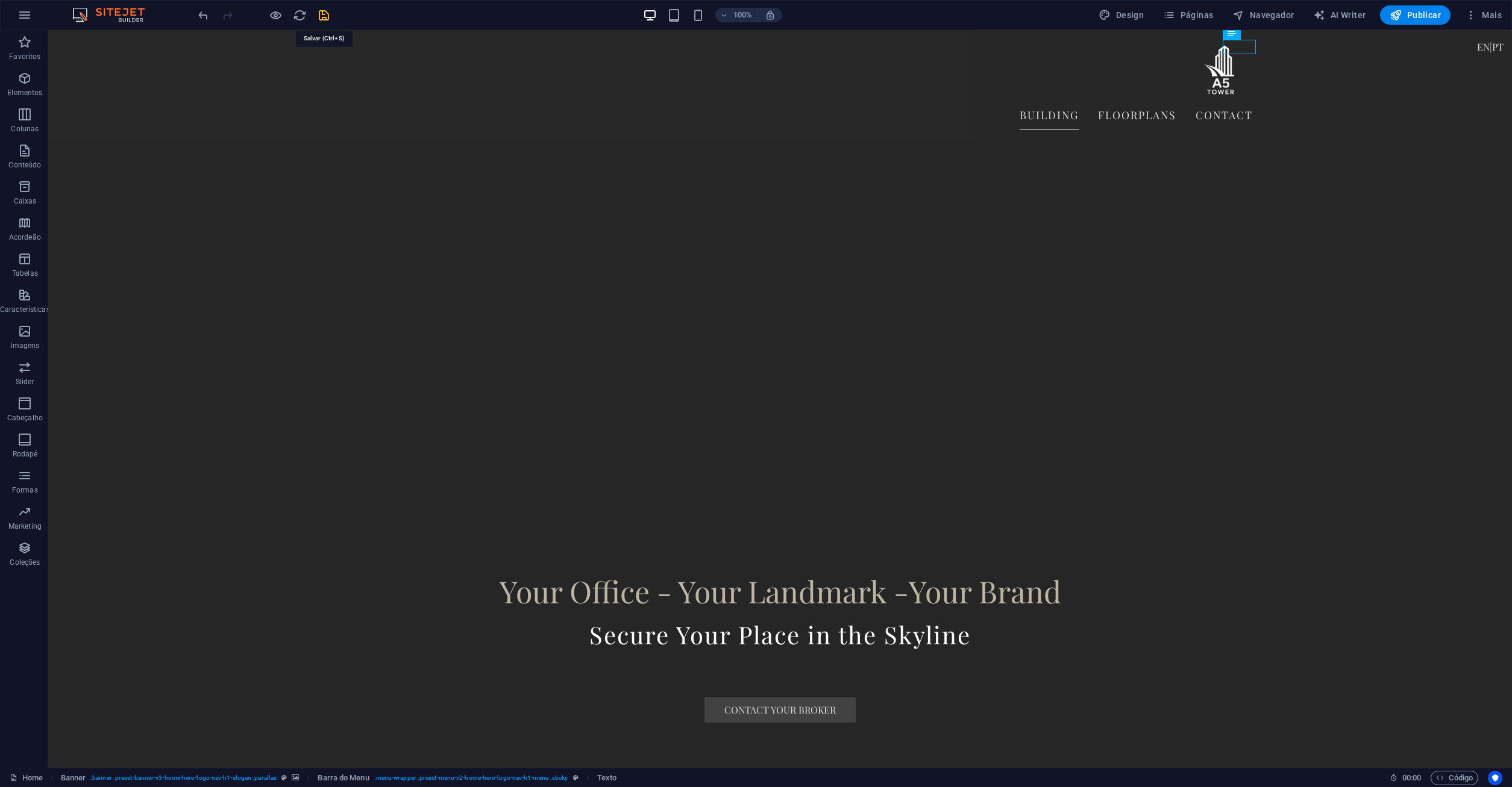
drag, startPoint x: 323, startPoint y: 19, endPoint x: 442, endPoint y: 110, distance: 149.8
click at [323, 19] on icon "save" at bounding box center [323, 15] width 14 height 14
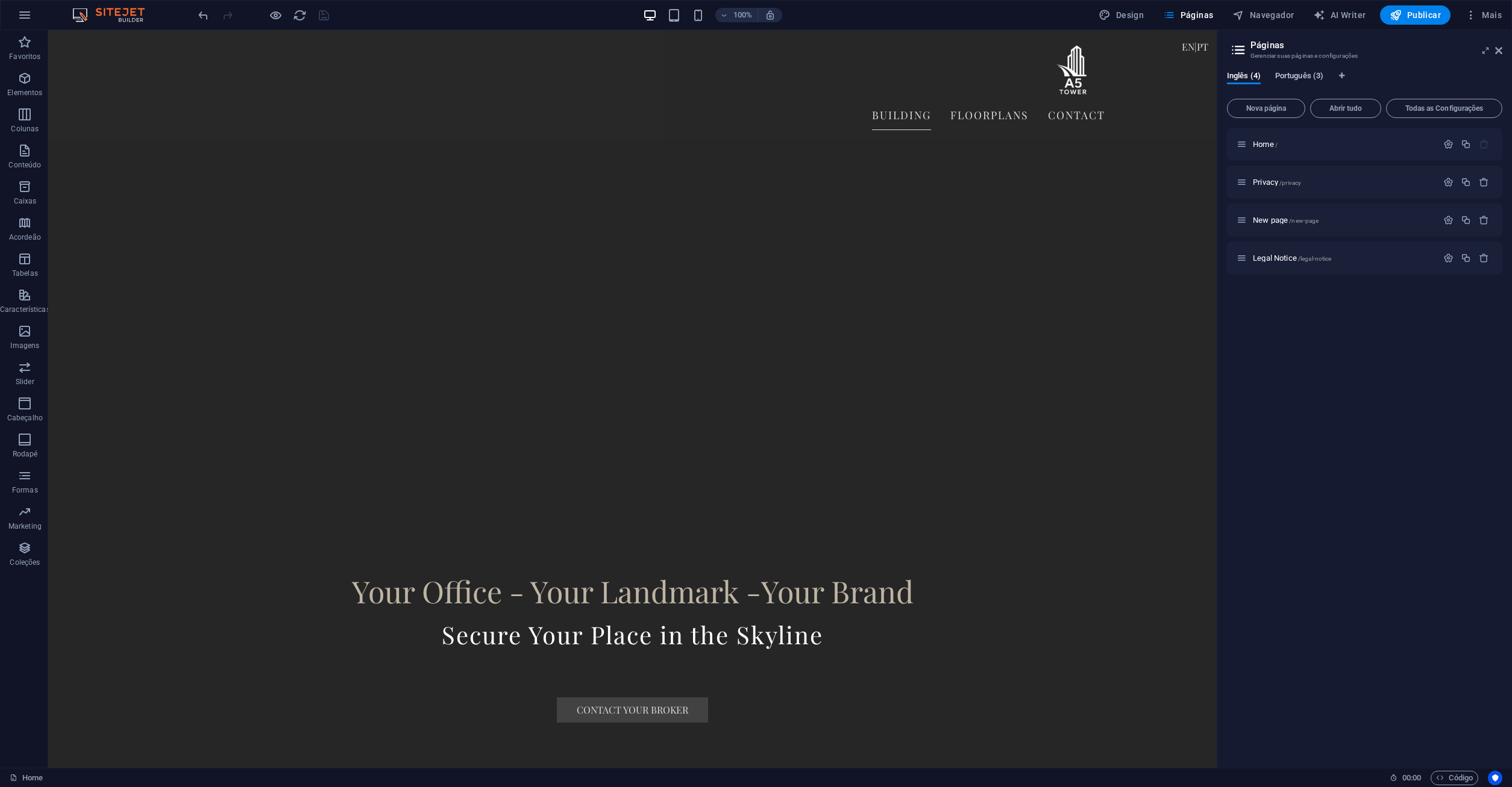
click at [1296, 76] on span "Português (3)" at bounding box center [1300, 77] width 48 height 17
click at [1293, 74] on span "Português (3)" at bounding box center [1300, 77] width 48 height 17
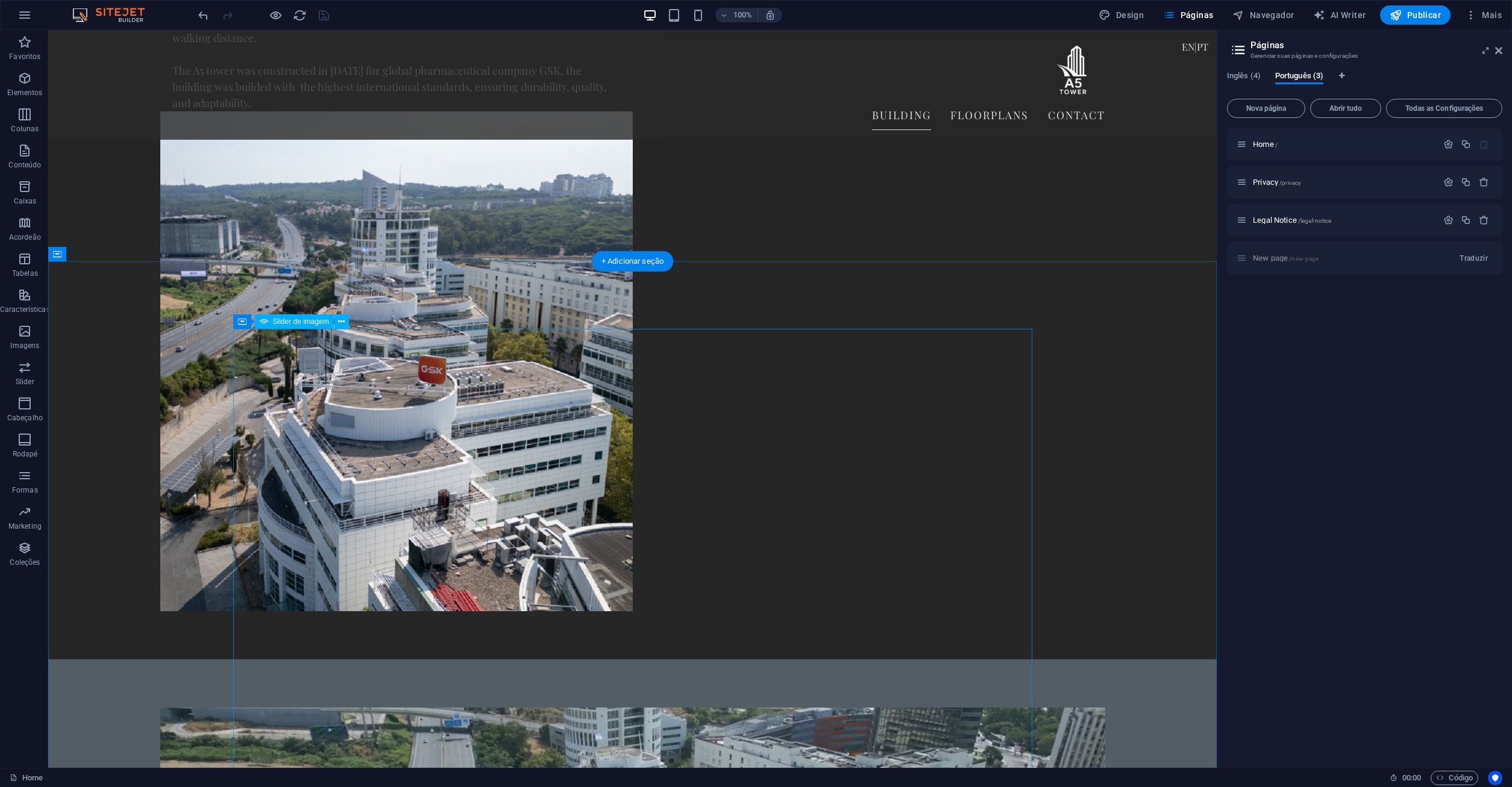
scroll to position [1942, 0]
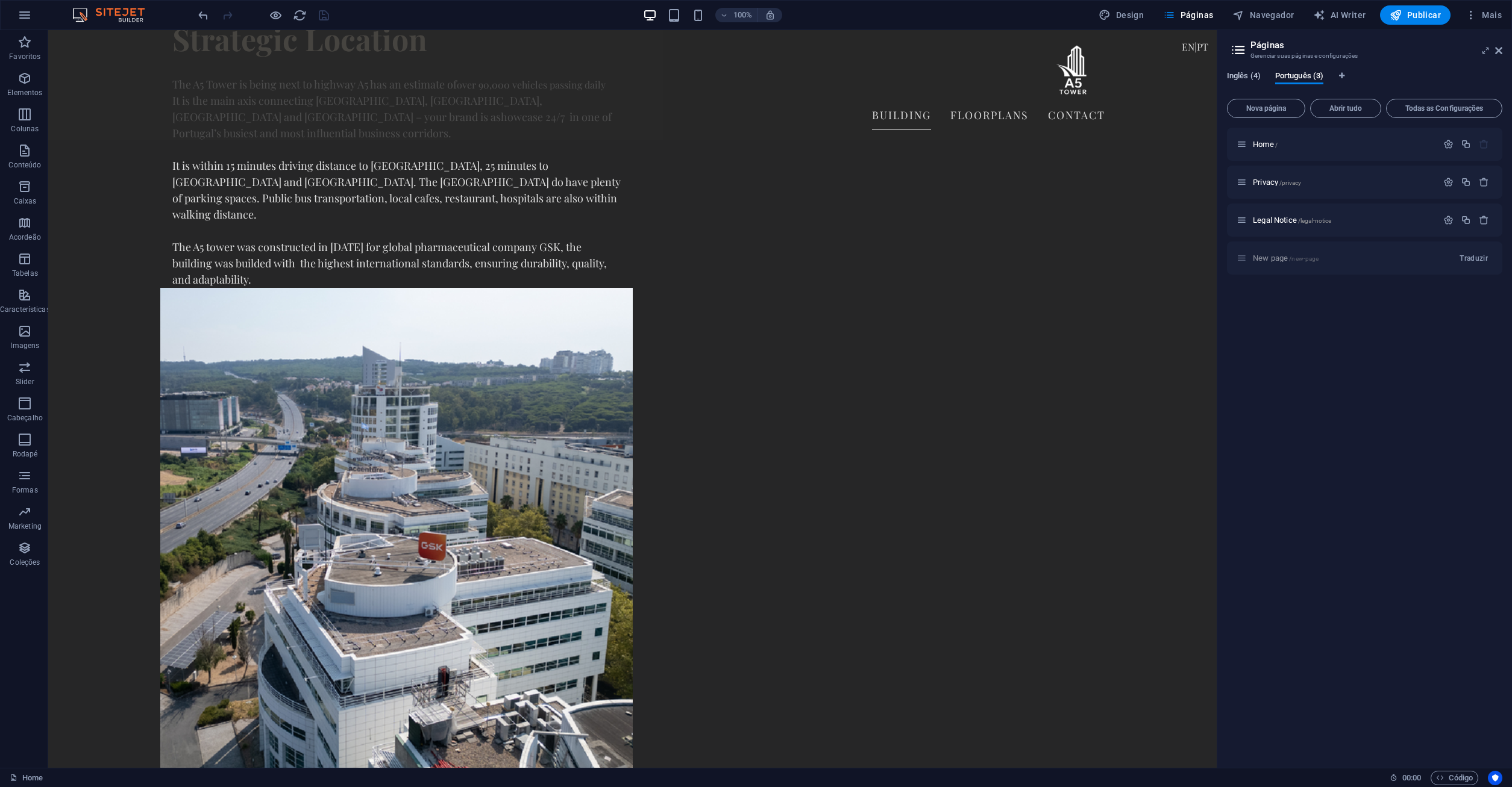
click at [1248, 76] on span "Inglês (4)" at bounding box center [1243, 77] width 34 height 17
click at [1297, 77] on span "Português (3)" at bounding box center [1300, 77] width 48 height 17
click at [1249, 77] on span "Inglês (4)" at bounding box center [1243, 77] width 34 height 17
click at [1496, 50] on icon at bounding box center [1499, 51] width 7 height 9
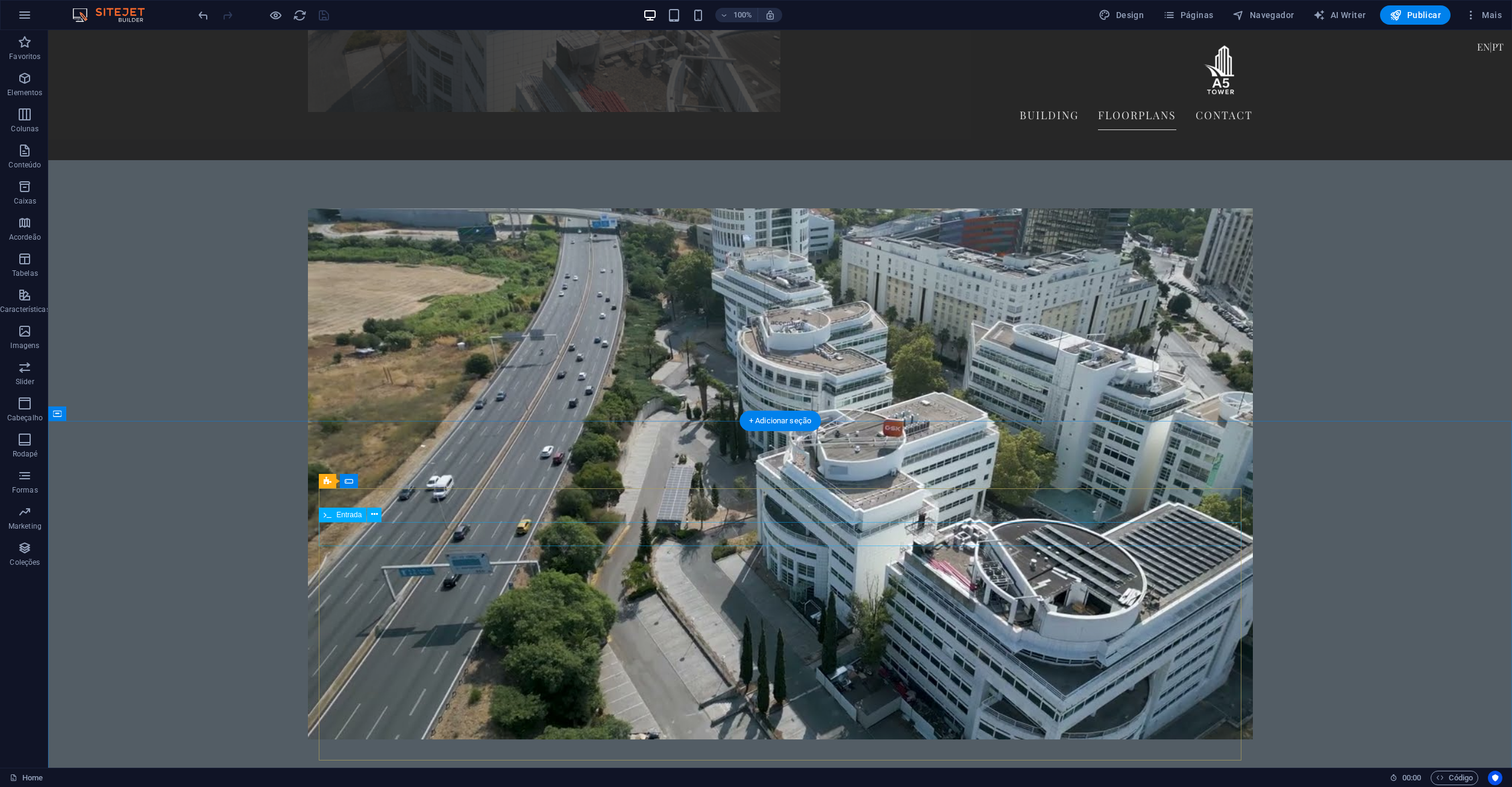
scroll to position [2754, 0]
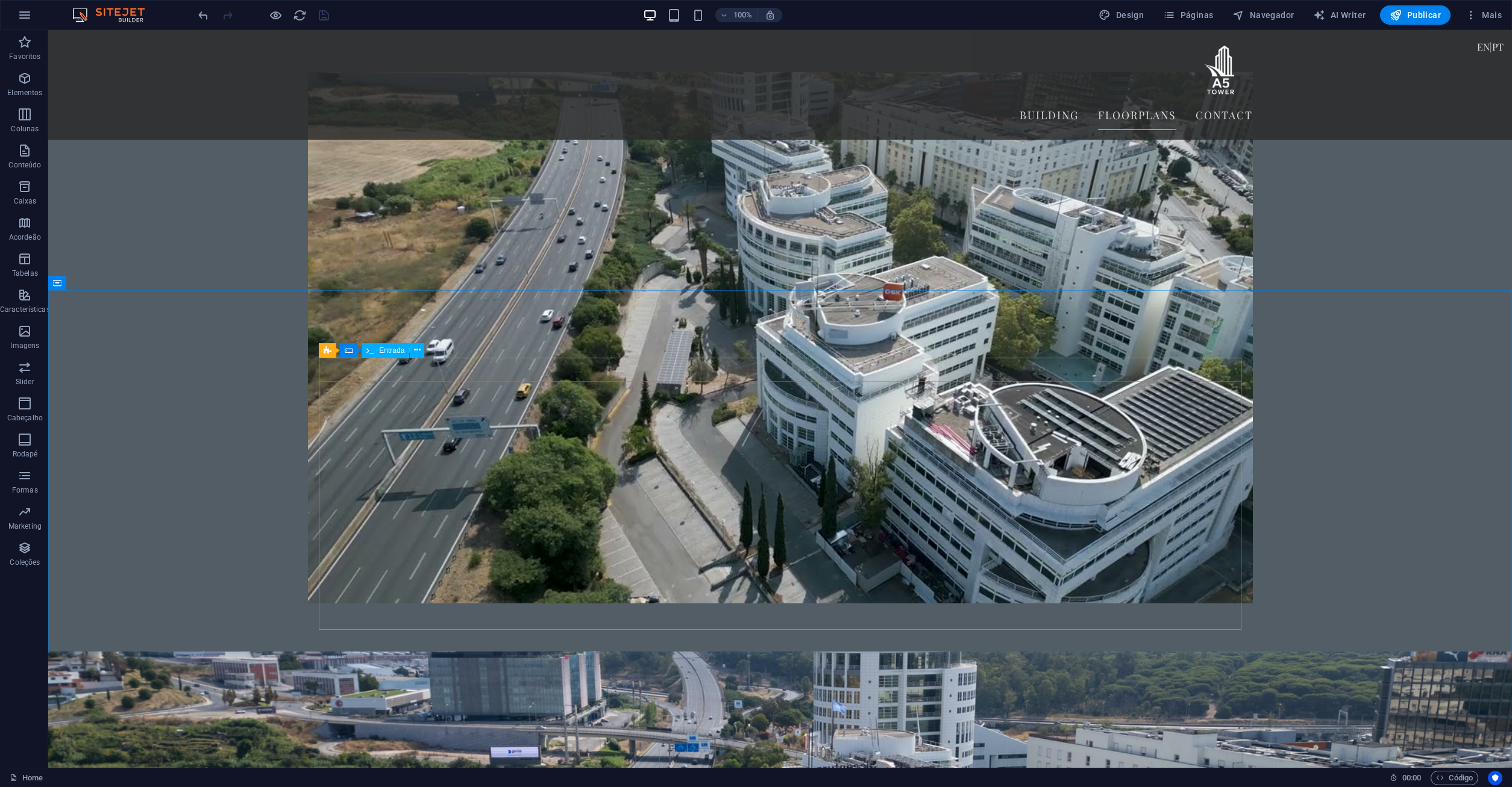
click at [374, 350] on icon at bounding box center [370, 351] width 7 height 15
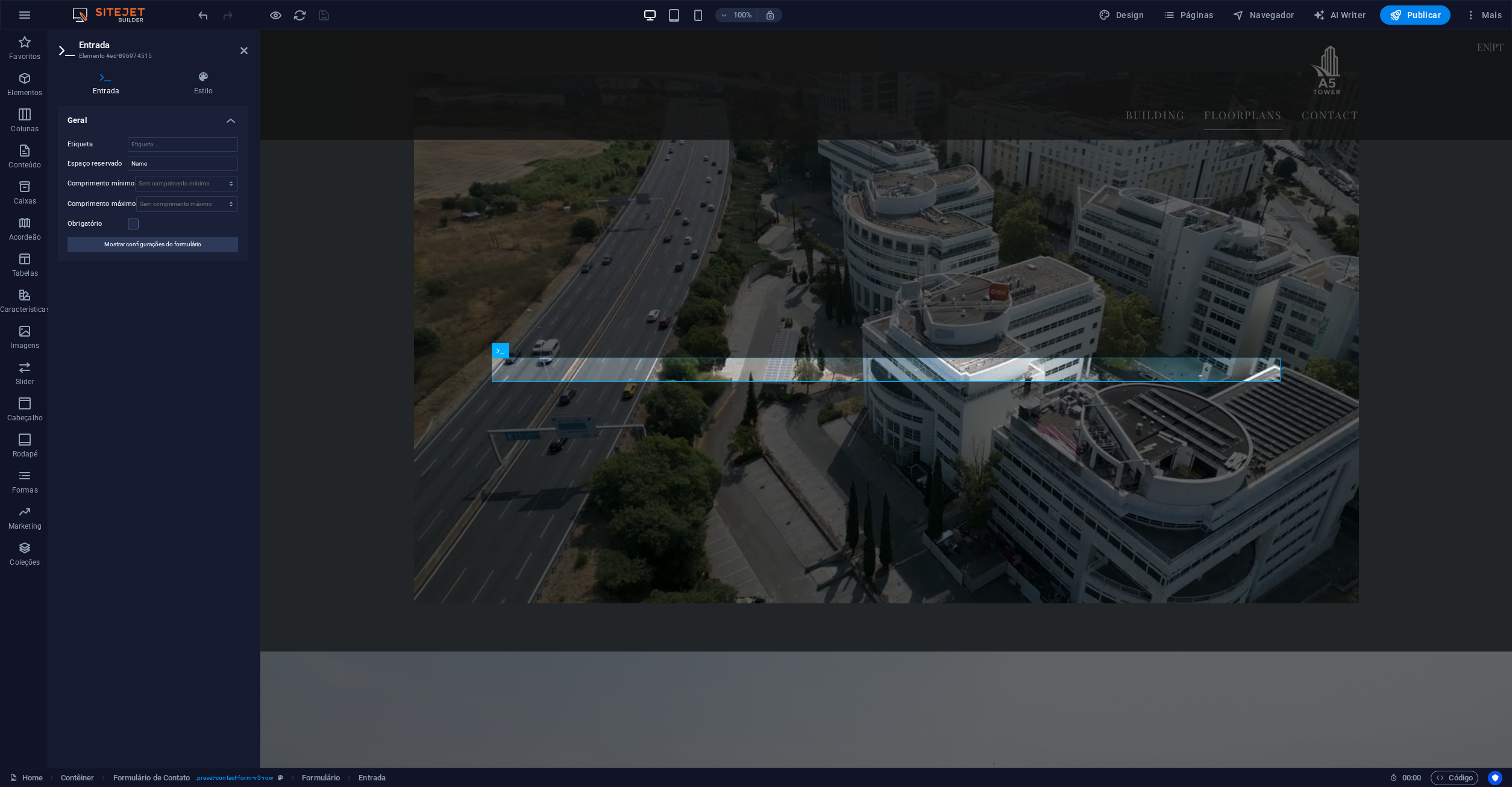
click at [171, 393] on div "Geral Etiqueta Espaço reservado Name Comprimento mínimo Sem comprimento mínimo …" at bounding box center [153, 432] width 190 height 652
click at [246, 56] on header "Entrada Elemento #ed-896974515" at bounding box center [153, 46] width 190 height 31
click at [247, 53] on icon at bounding box center [245, 51] width 7 height 9
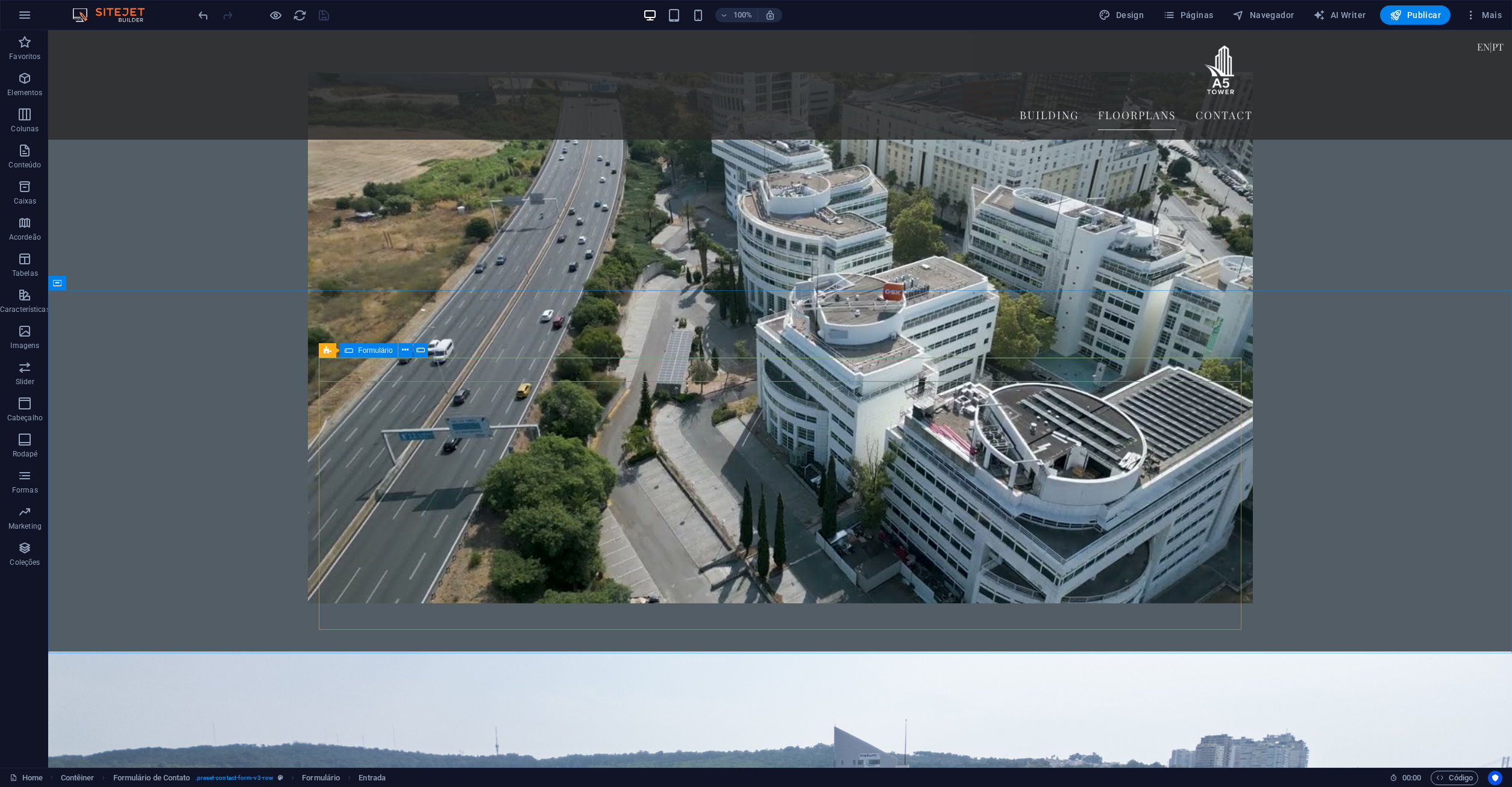
click at [352, 352] on icon at bounding box center [348, 351] width 8 height 15
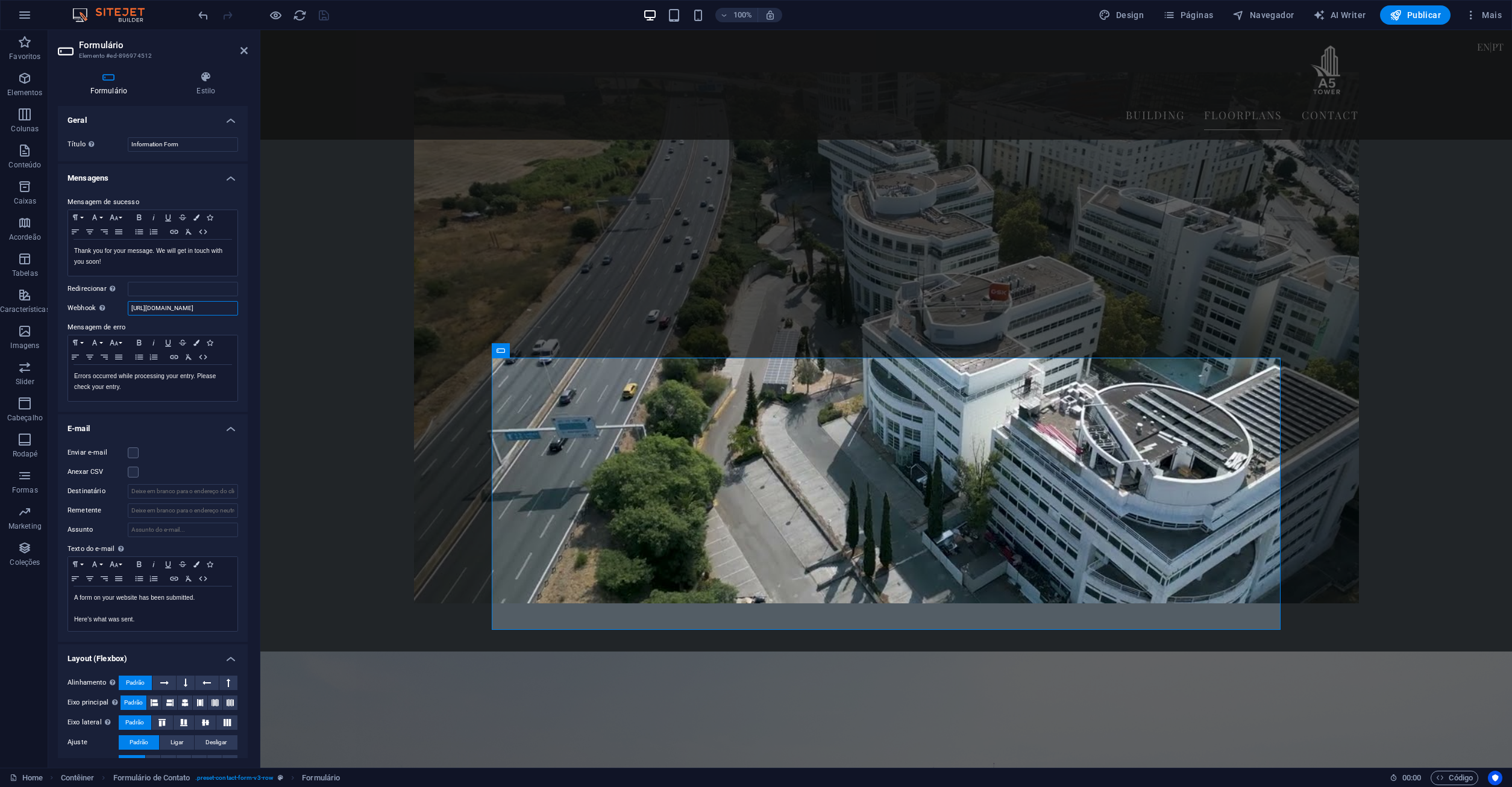
click at [187, 306] on input "https://a5tower.com/form_handler/enviar-formulario.php" at bounding box center [182, 308] width 110 height 15
type input "https://a5tower.com/en/form_handler/enviar-formulario.php"
click at [326, 14] on icon "save" at bounding box center [323, 15] width 14 height 14
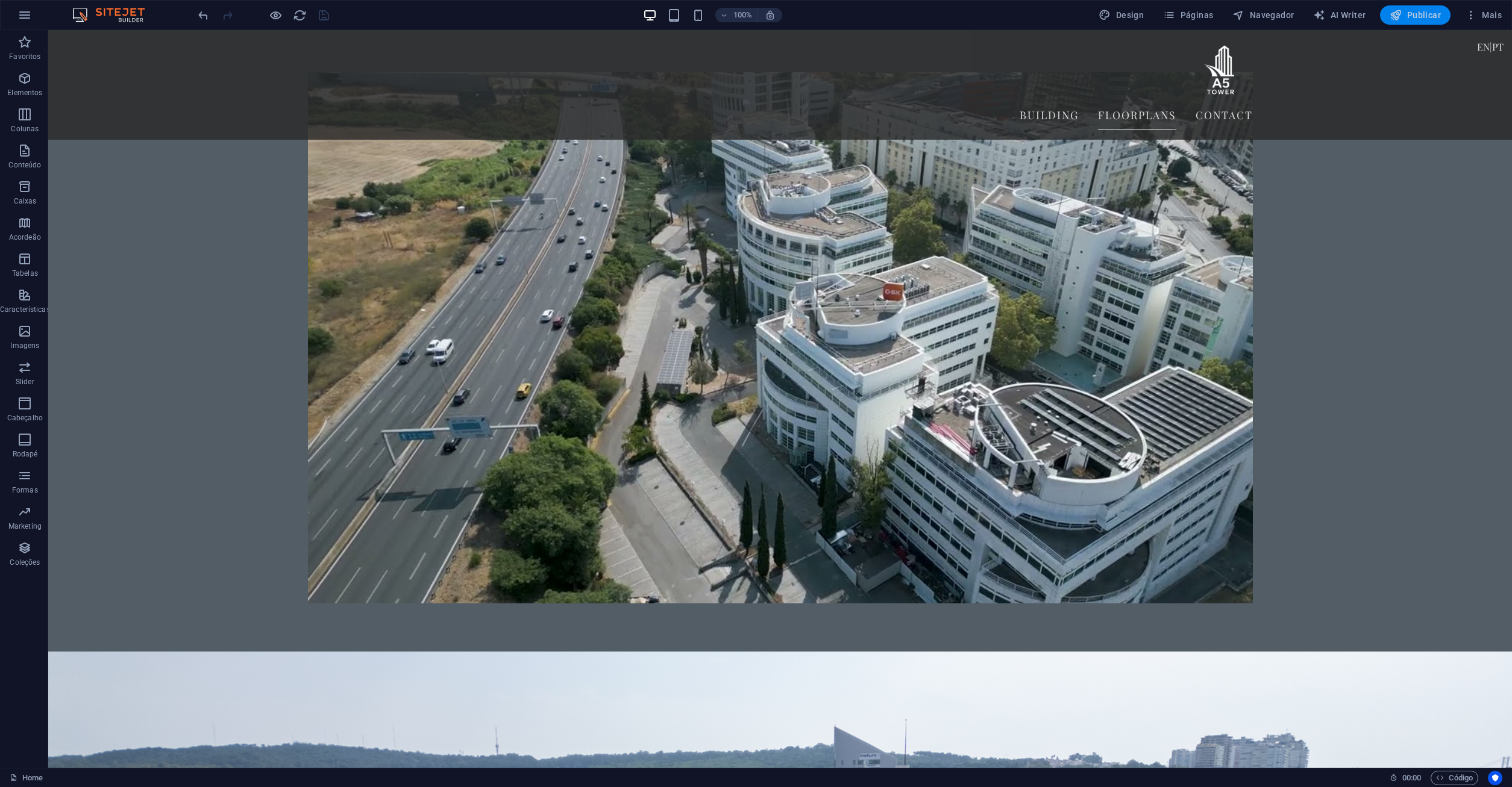
click at [1408, 18] on span "Publicar" at bounding box center [1415, 15] width 51 height 12
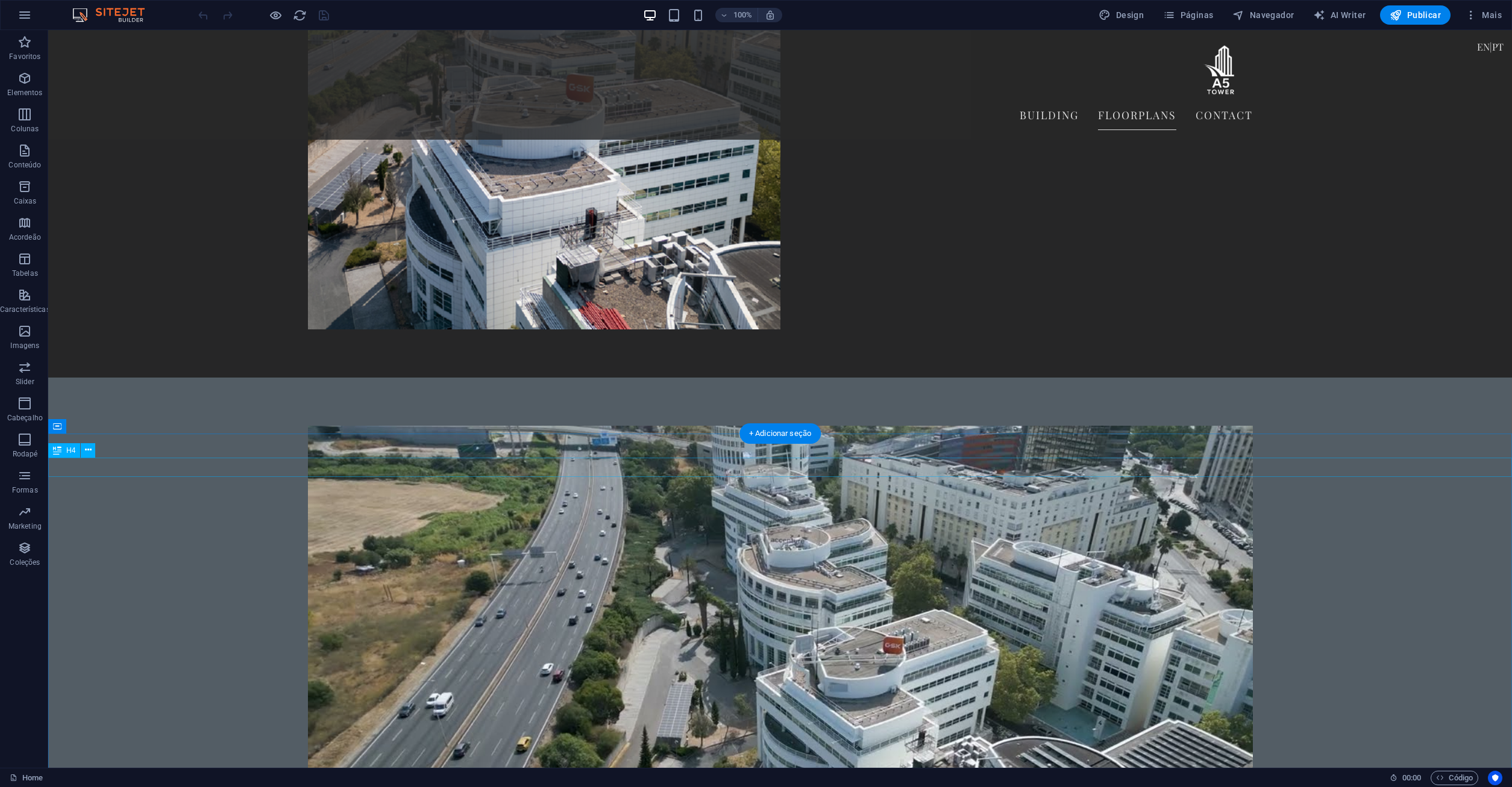
scroll to position [2754, 0]
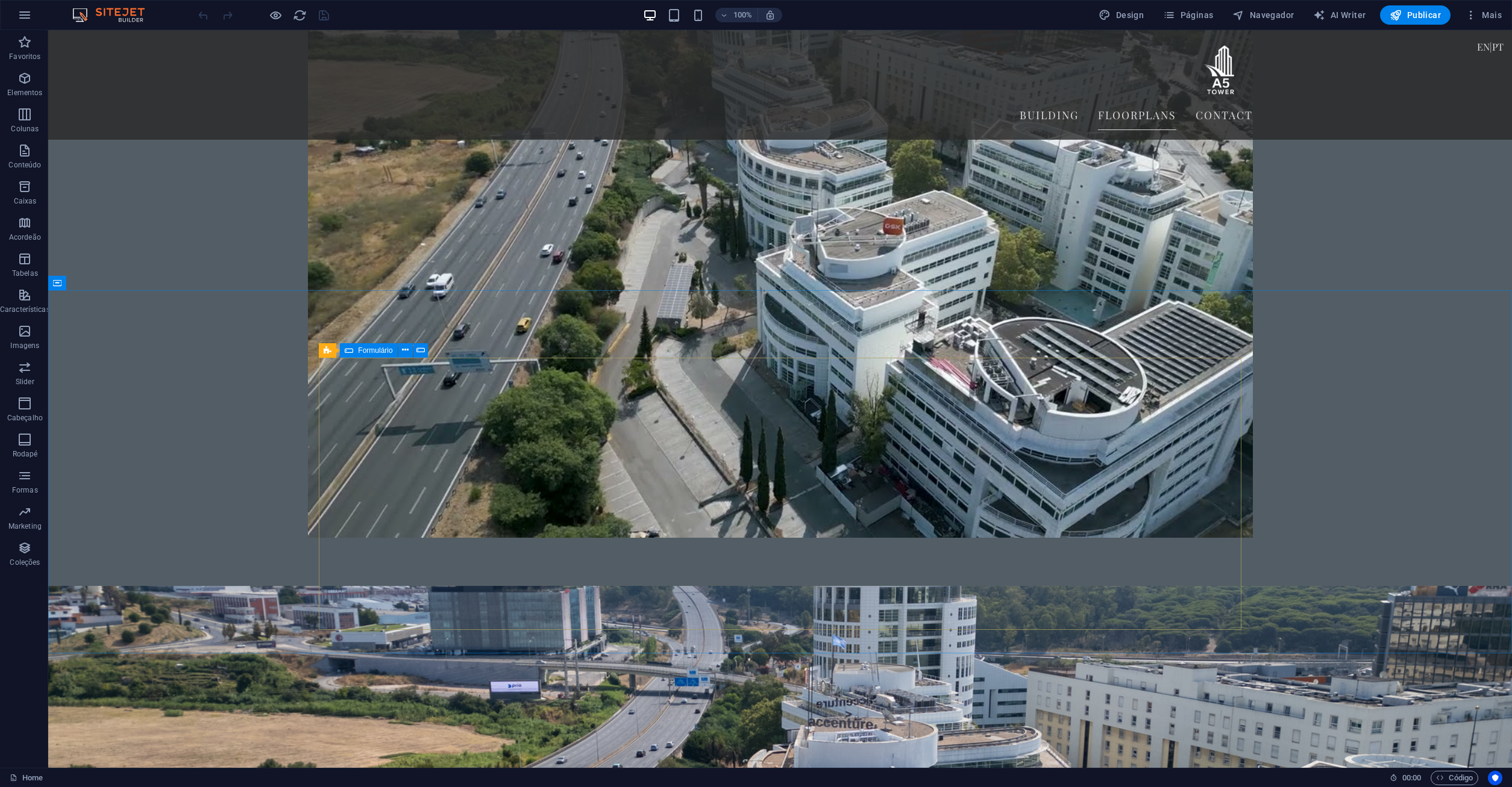
click at [352, 352] on icon at bounding box center [348, 351] width 8 height 15
click at [348, 348] on icon at bounding box center [348, 351] width 8 height 15
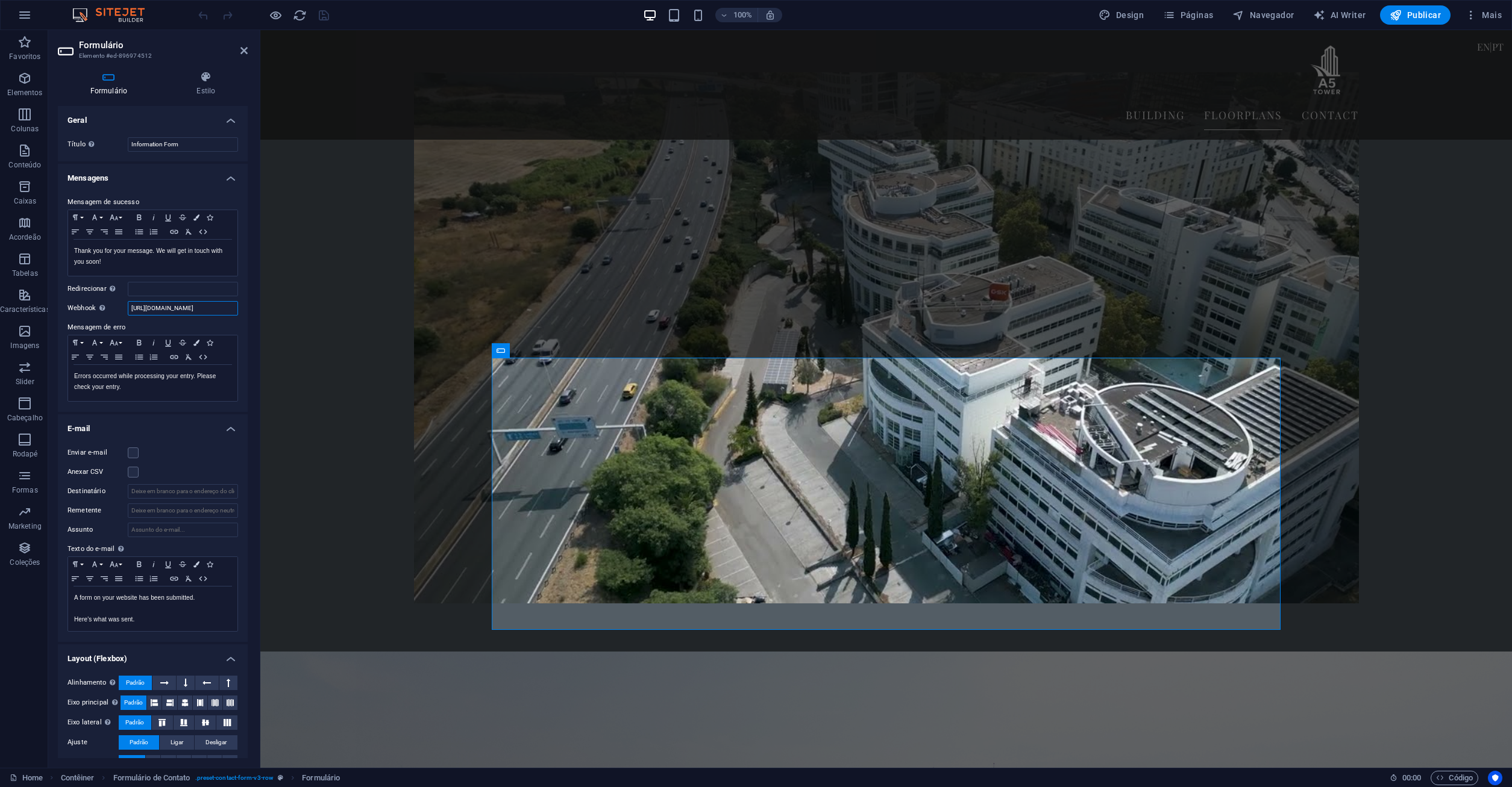
click at [214, 309] on input "https://a5tower.com/en/form_handler/enviar-formulario.php" at bounding box center [182, 308] width 110 height 15
click at [0, 0] on icon "button" at bounding box center [0, 0] width 0 height 0
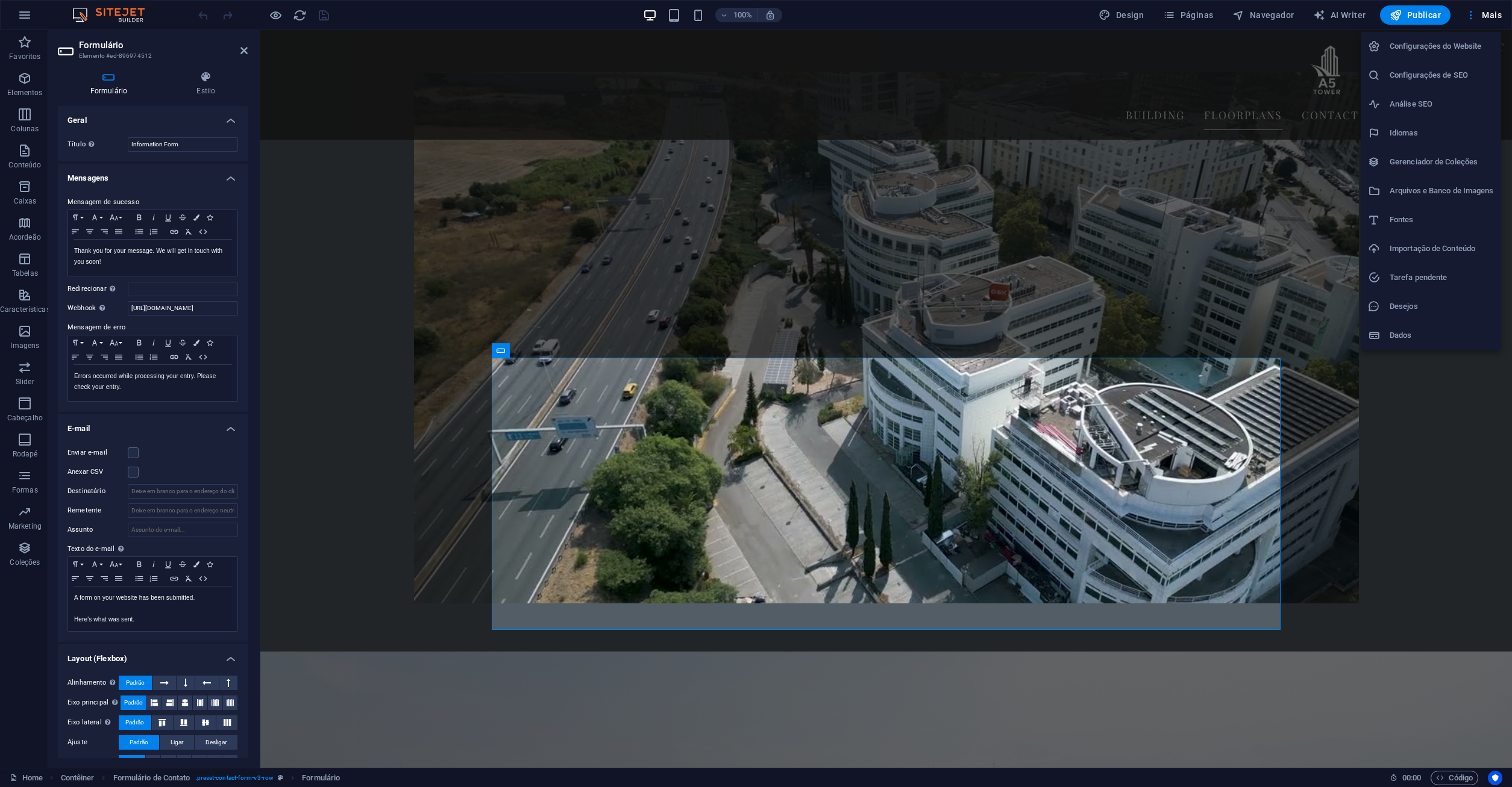
click at [1422, 126] on h6 "Idiomas" at bounding box center [1442, 133] width 104 height 15
select select "73"
select select "130"
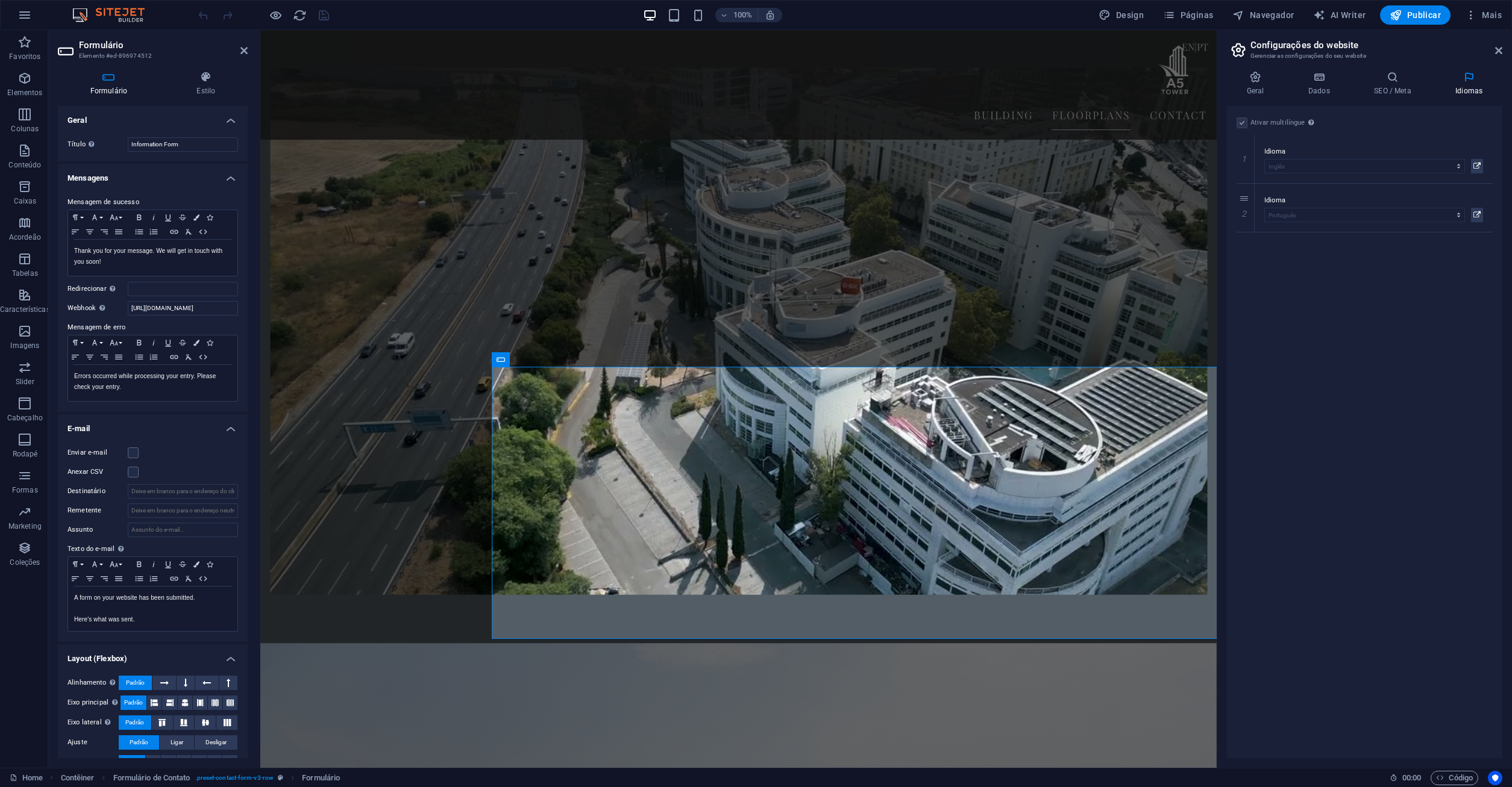
scroll to position [2741, 0]
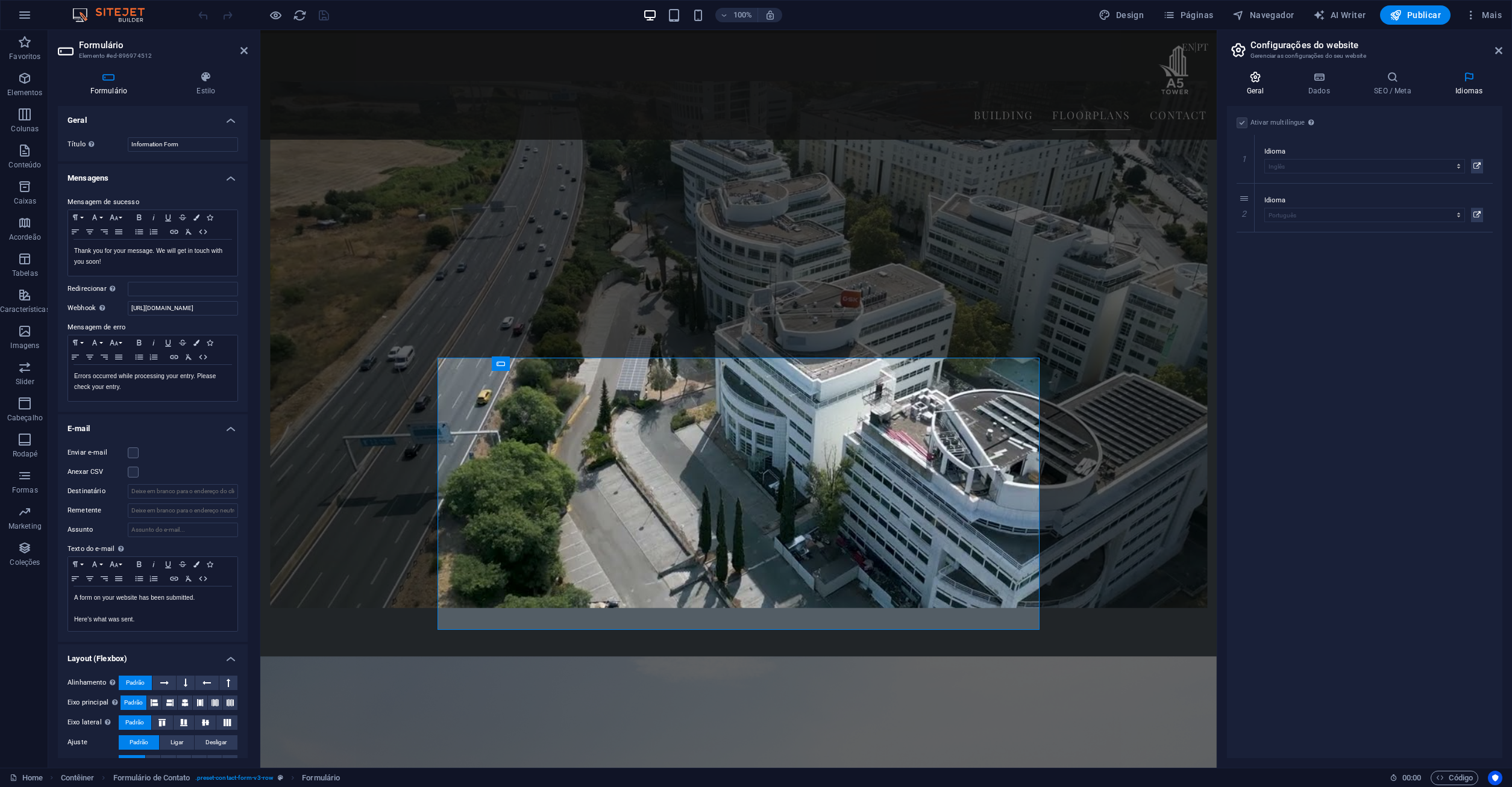
click at [1267, 86] on h4 "Geral" at bounding box center [1257, 83] width 62 height 25
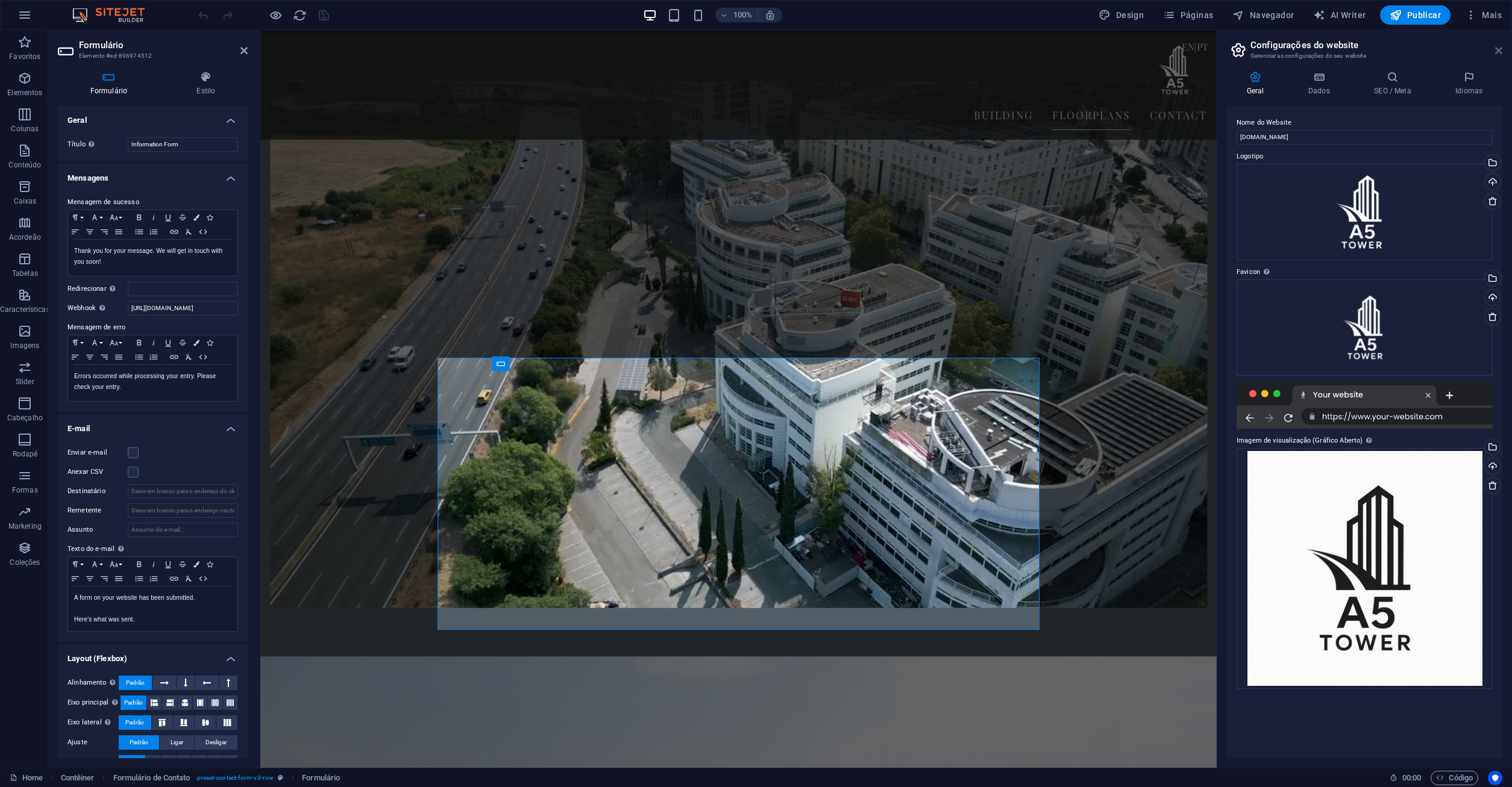
click at [1499, 52] on icon at bounding box center [1499, 51] width 7 height 9
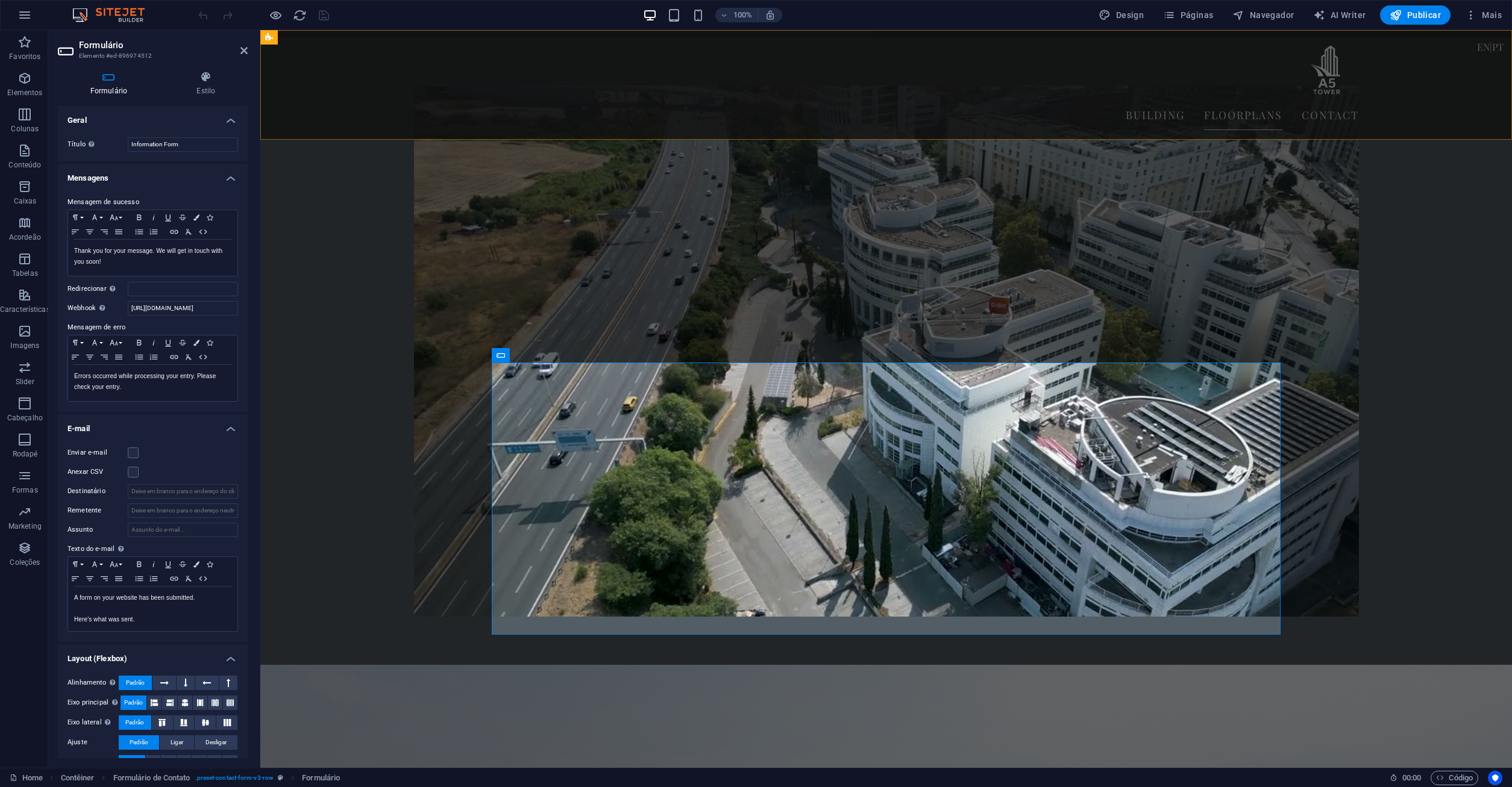
scroll to position [2749, 0]
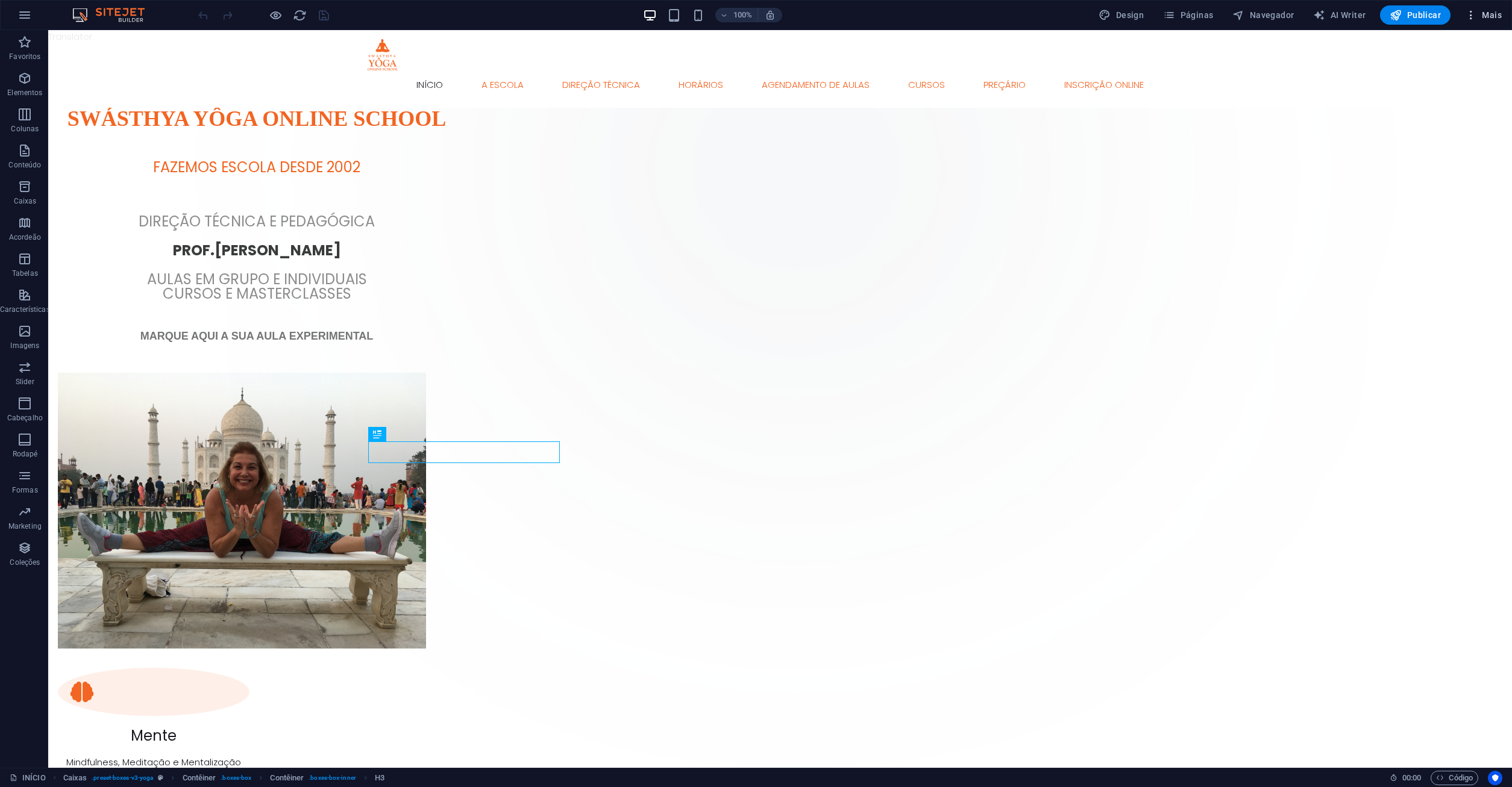
click at [1484, 23] on button "Mais" at bounding box center [1483, 15] width 46 height 19
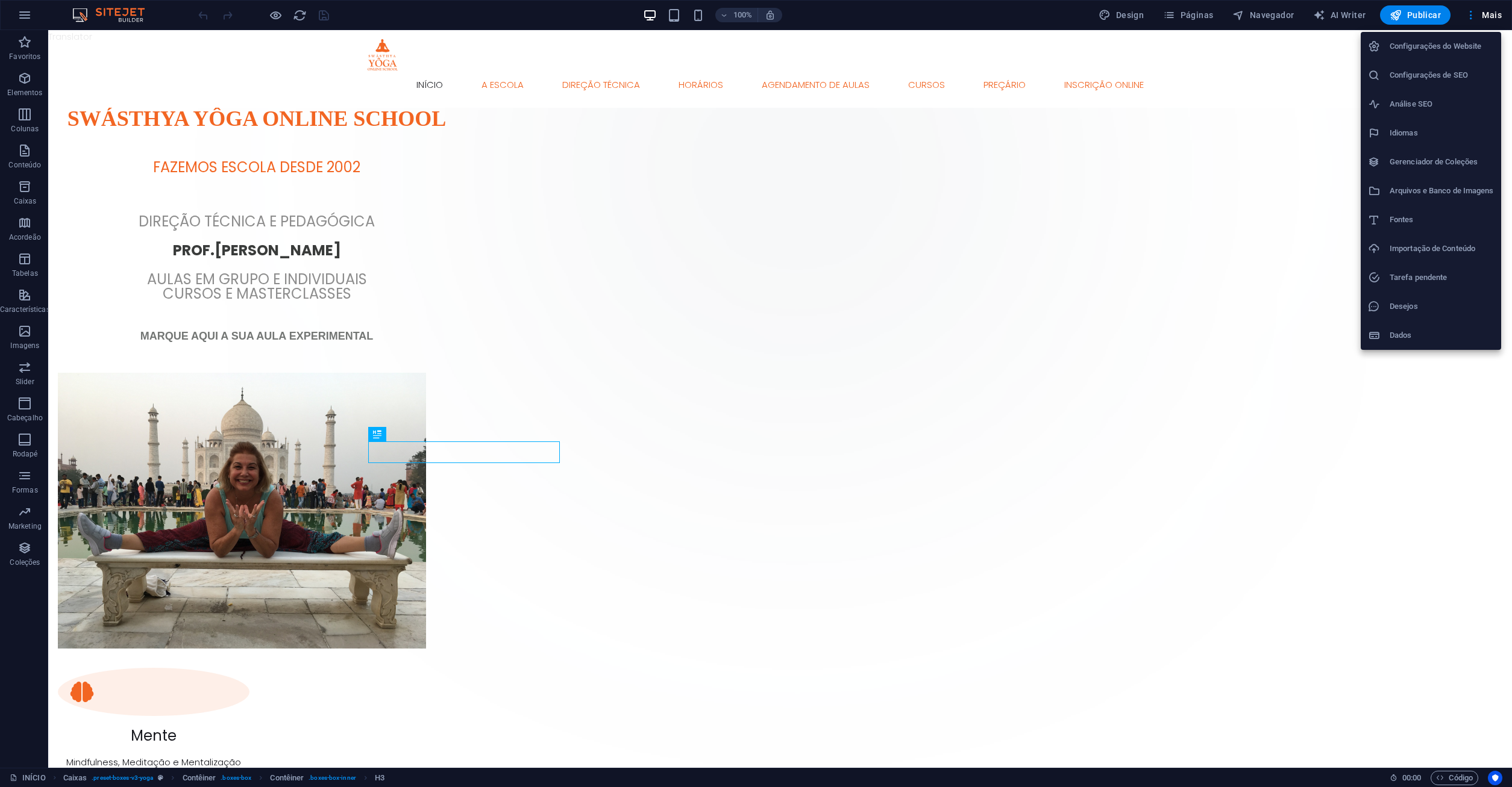
click at [1385, 143] on li "Idiomas" at bounding box center [1431, 133] width 140 height 29
select select "130"
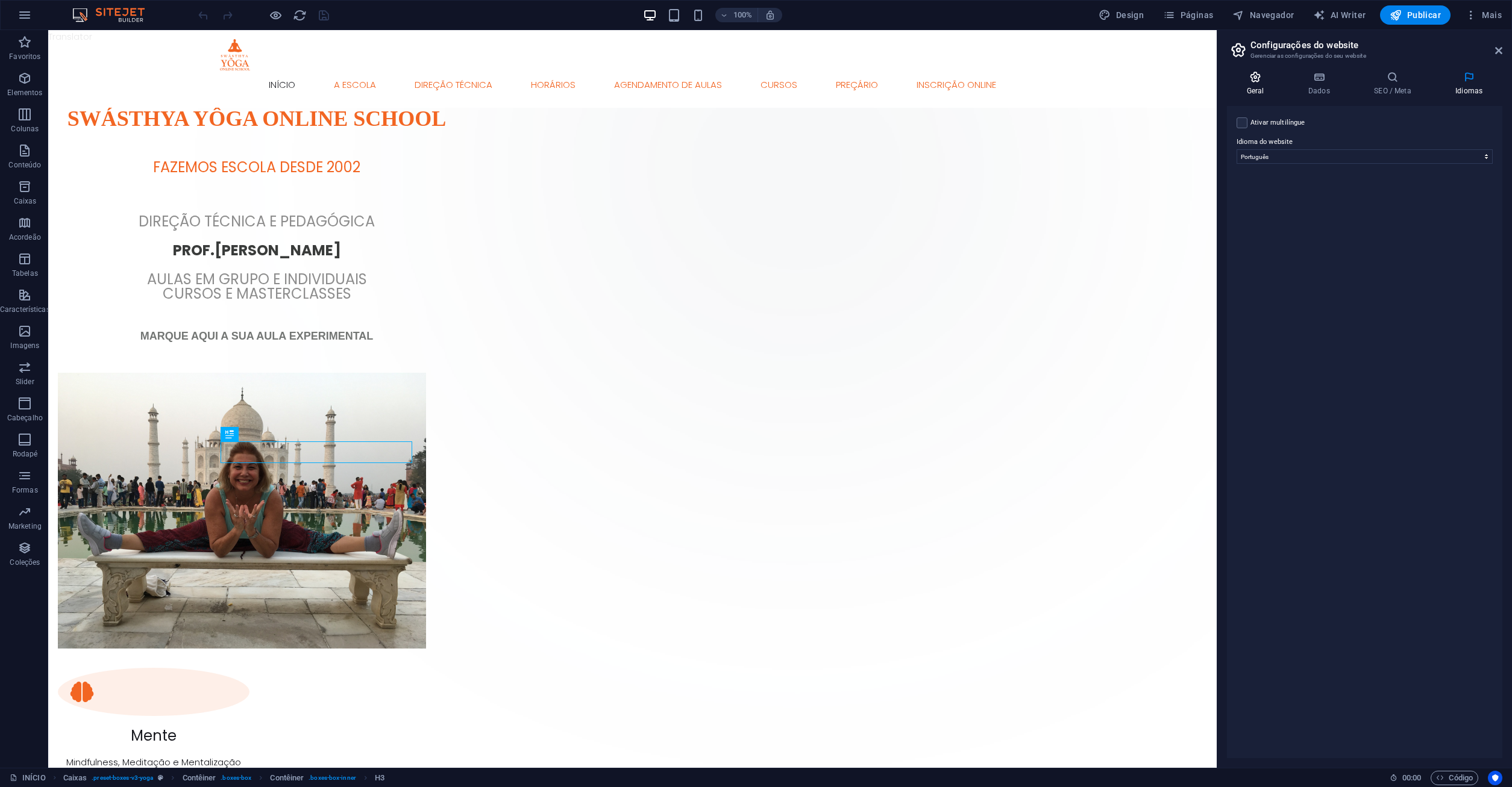
click at [1264, 88] on h4 "Geral" at bounding box center [1257, 83] width 62 height 25
